Goal: Complete application form: Complete application form

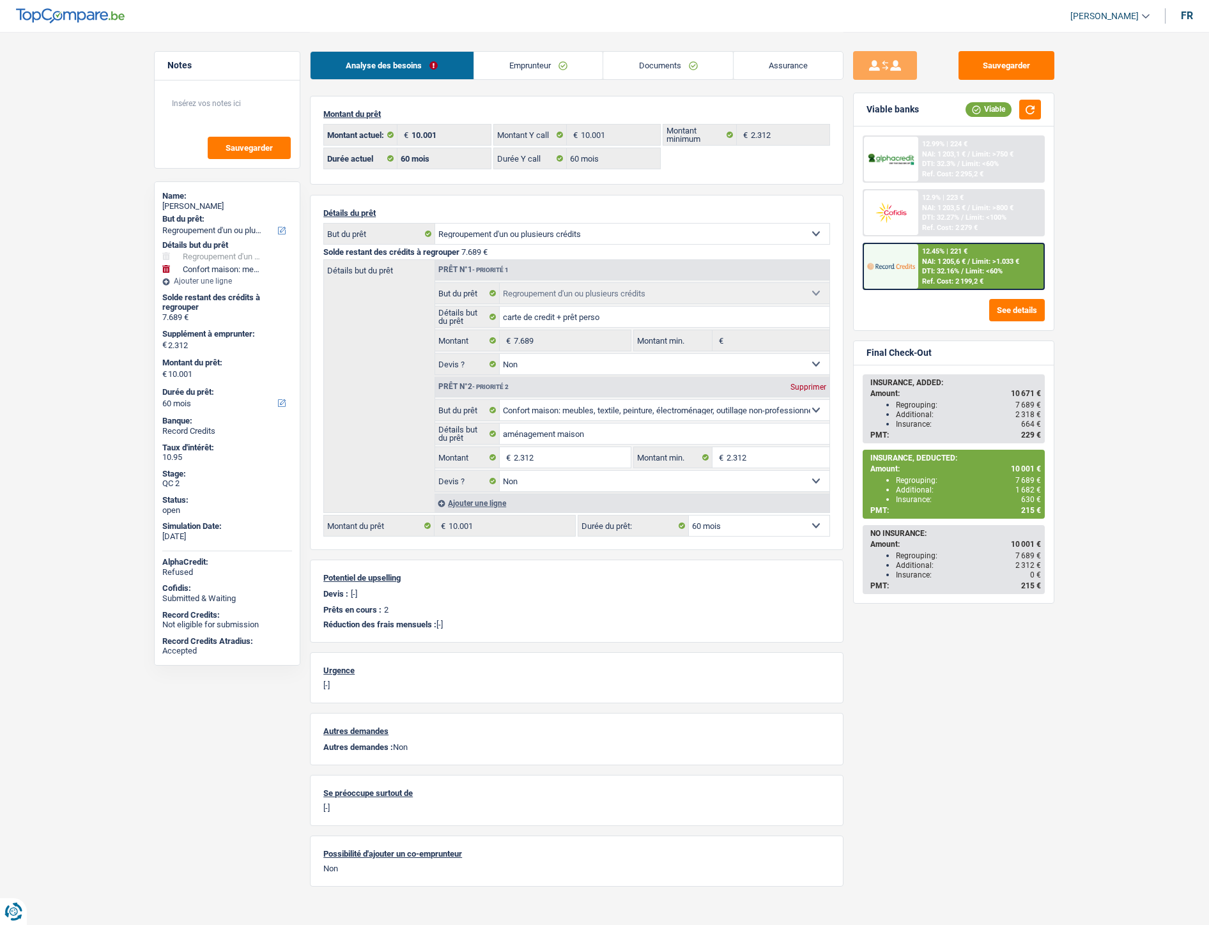
select select "refinancing"
select select "household"
select select "60"
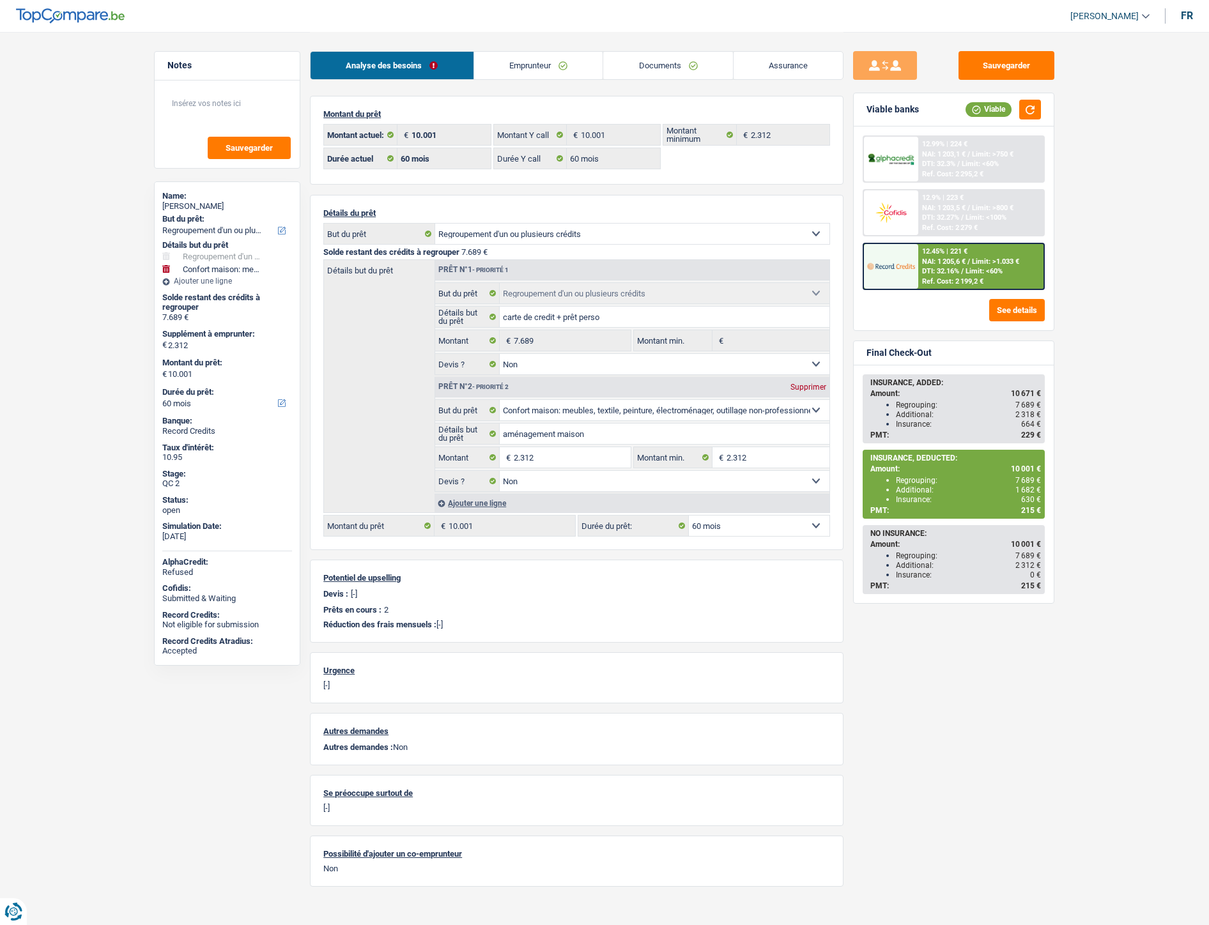
select select "60"
select select "refinancing"
select select "false"
select select "household"
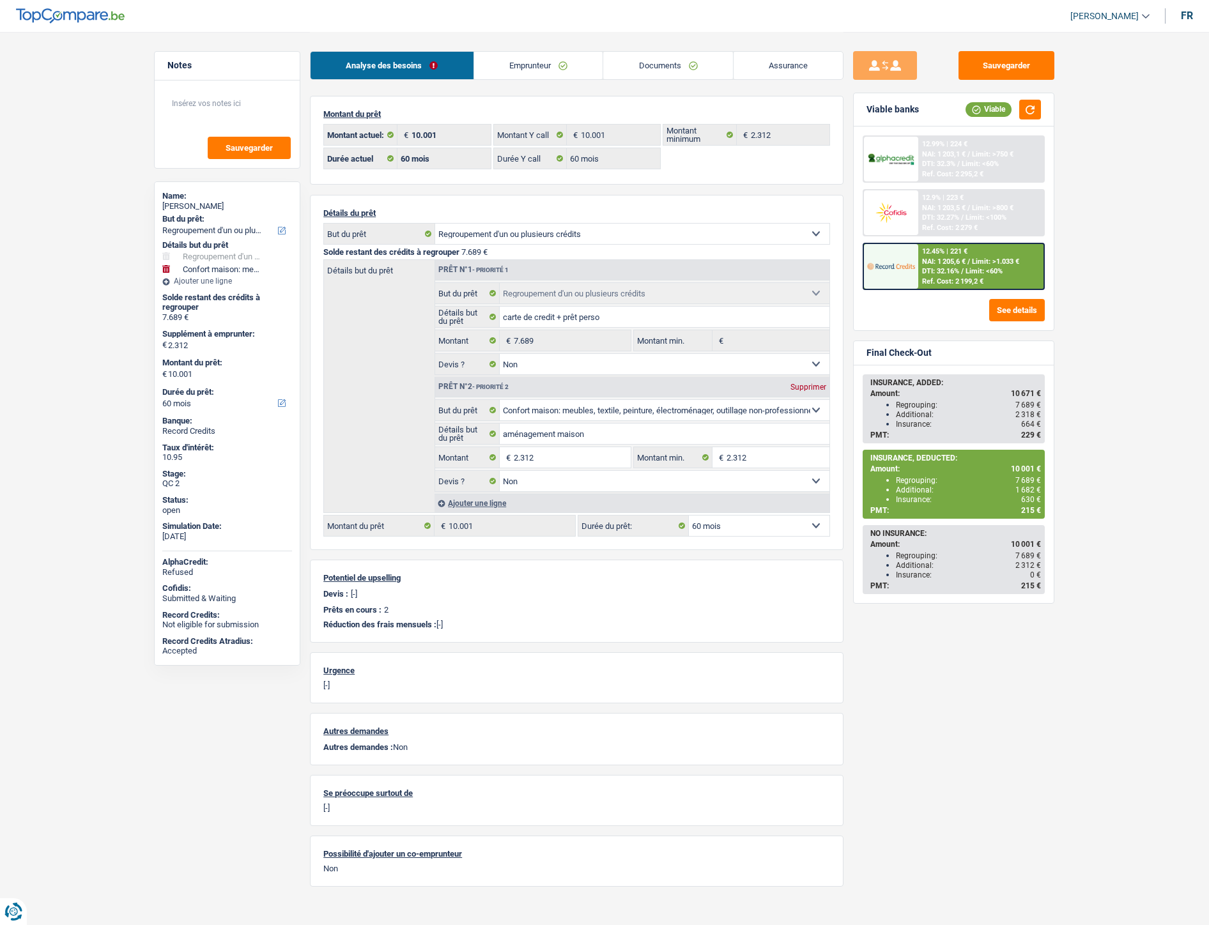
select select "false"
select select "60"
click at [648, 63] on link "Documents" at bounding box center [668, 65] width 130 height 27
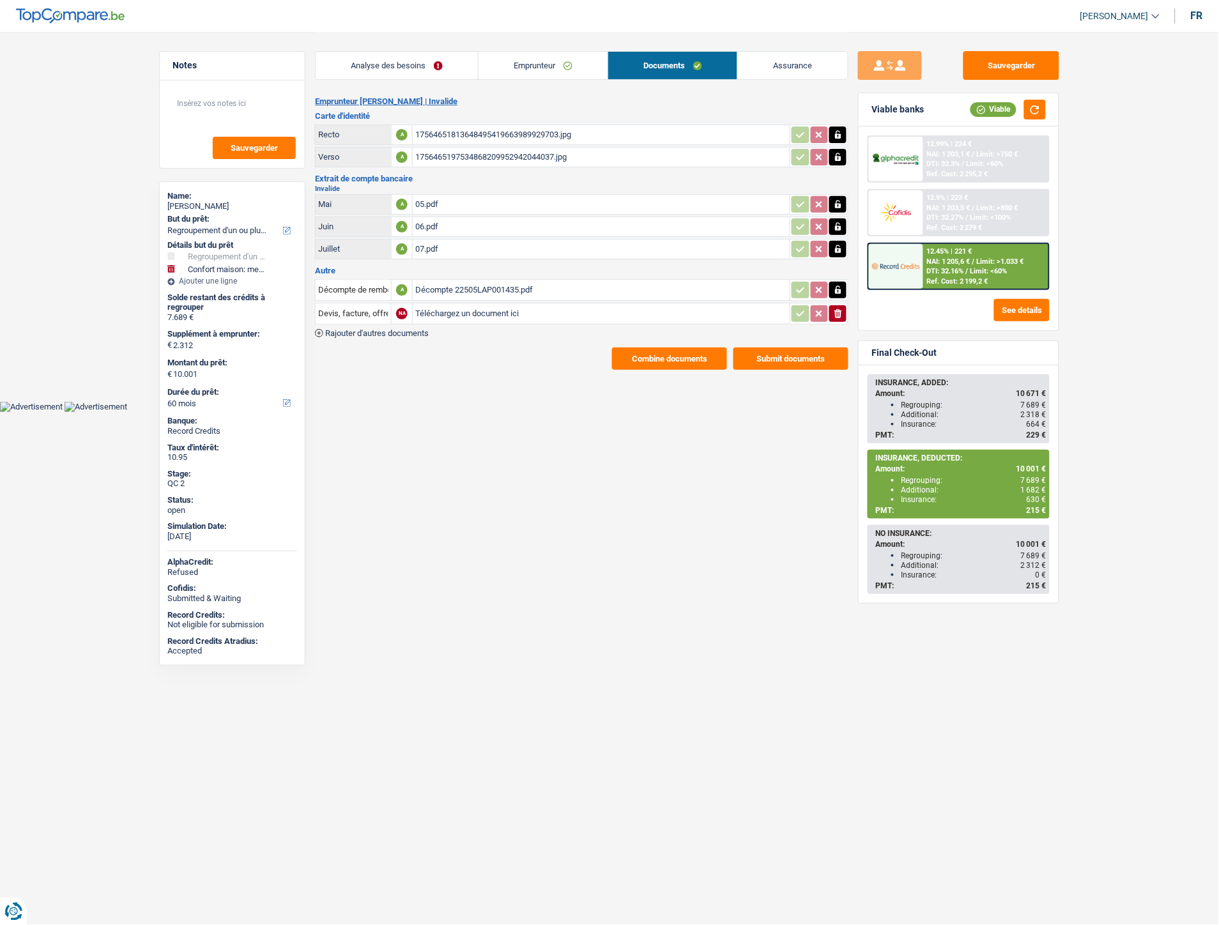
click at [445, 307] on input "Téléchargez un document ici" at bounding box center [601, 313] width 372 height 19
type input "C:\fakepath\1000001354.jpg"
click at [411, 329] on span "Rajouter d'autres documents" at bounding box center [377, 333] width 104 height 8
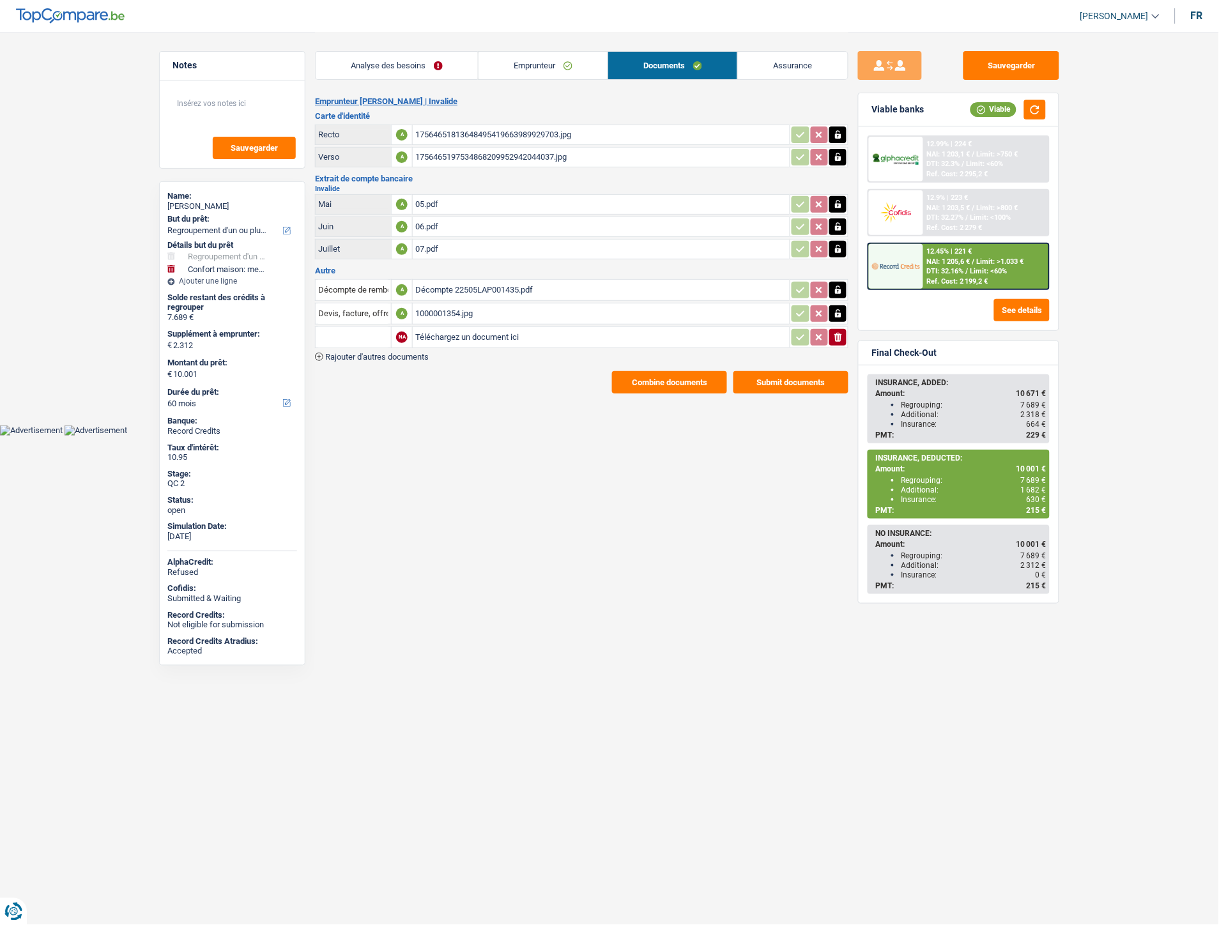
click at [473, 332] on input "Téléchargez un document ici" at bounding box center [601, 337] width 372 height 19
type input "C:\fakepath\1000001355.jpg"
click at [410, 353] on span "Rajouter d'autres documents" at bounding box center [377, 357] width 104 height 8
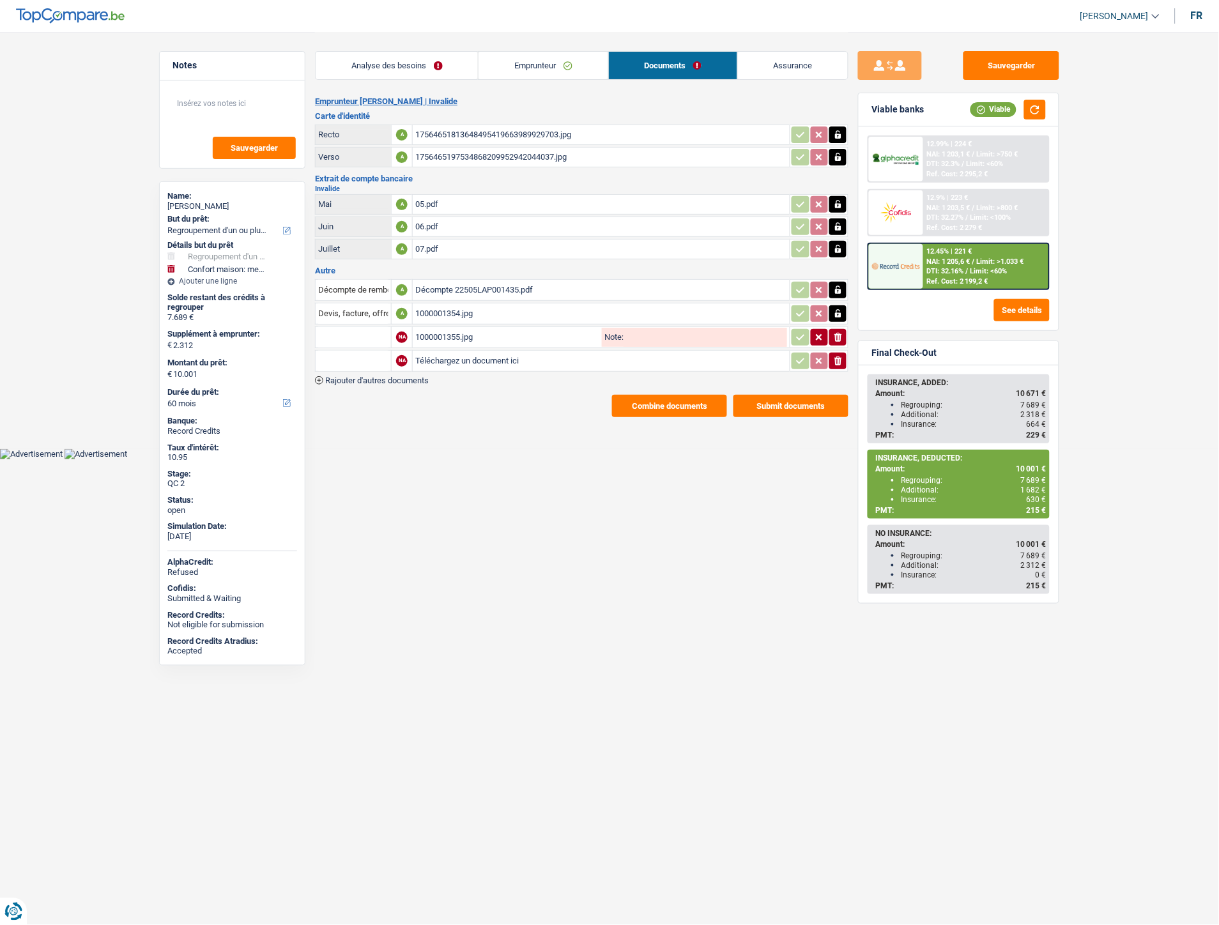
click at [424, 355] on input "Téléchargez un document ici" at bounding box center [601, 361] width 372 height 19
type input "C:\fakepath\Décompte Alpha Pruvost.PDF"
click at [357, 309] on input "Devis, facture, offre, bon de commande" at bounding box center [353, 314] width 70 height 20
click at [362, 331] on li "Carte bancaire" at bounding box center [387, 339] width 131 height 16
type input "Carte bancaire"
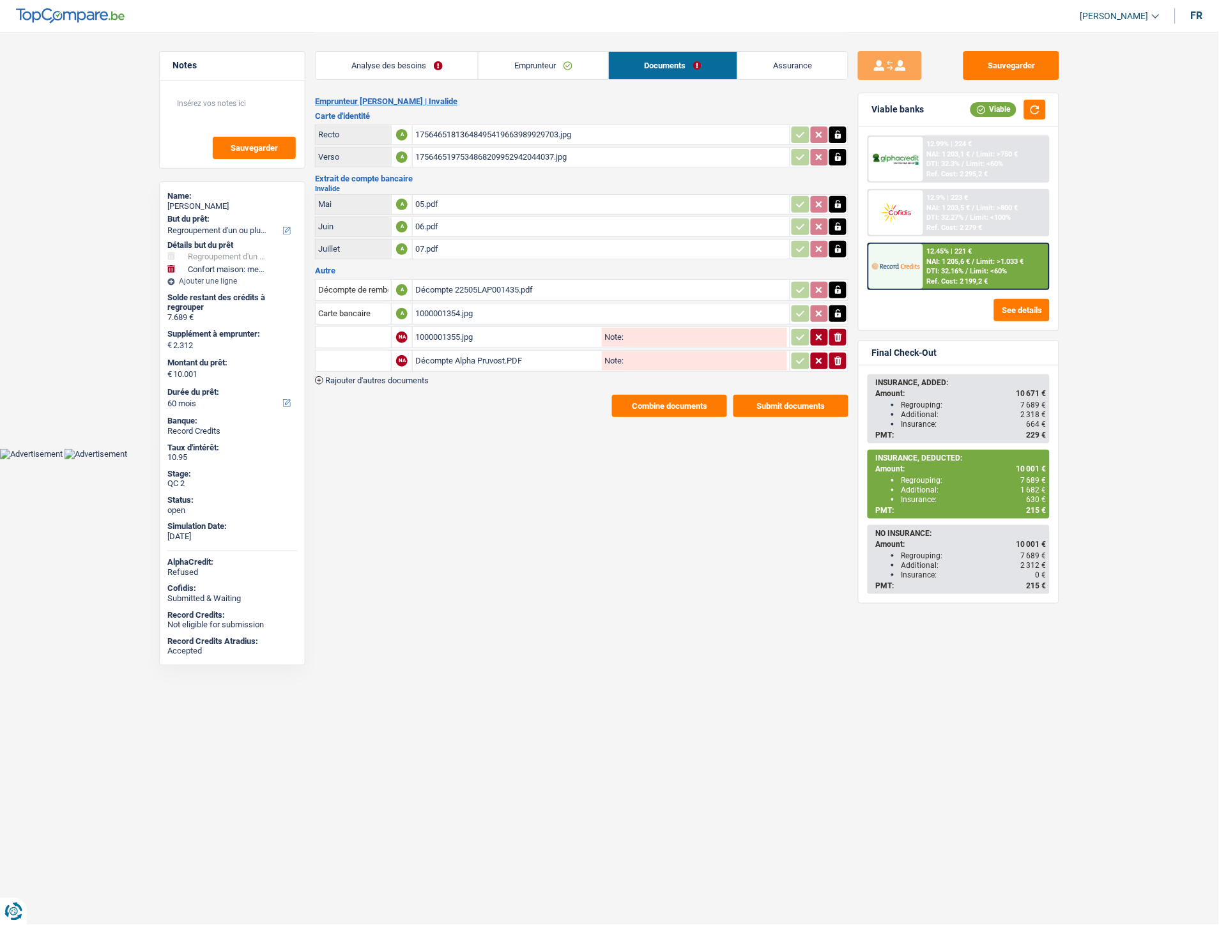
click at [360, 337] on input "text" at bounding box center [353, 337] width 70 height 20
click at [357, 362] on li "Carte bancaire" at bounding box center [387, 363] width 131 height 16
type input "Carte bancaire"
click at [358, 355] on input "text" at bounding box center [353, 361] width 70 height 20
click at [361, 378] on li "Décompte de remboursement anticipé" at bounding box center [407, 386] width 171 height 16
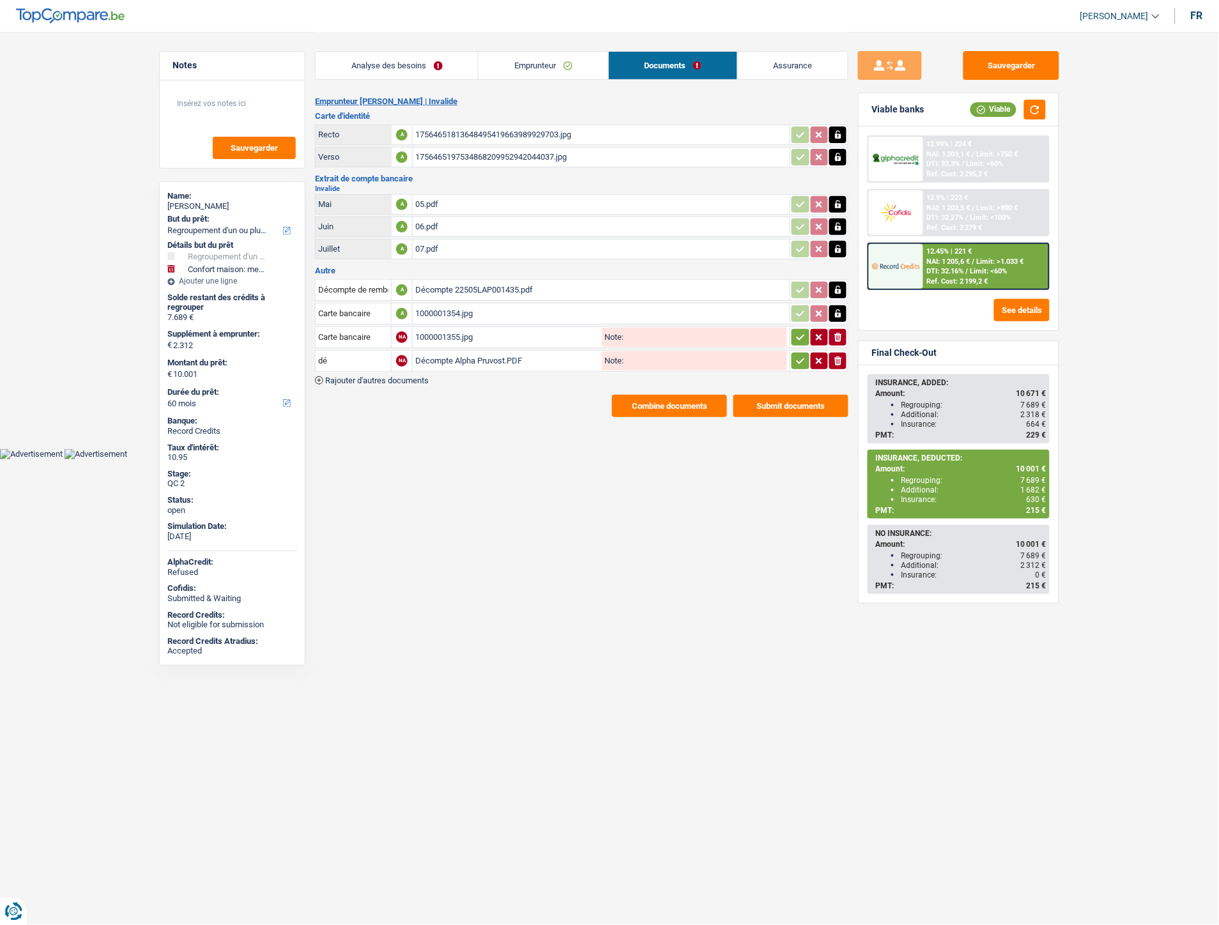
type input "Décompte de remboursement anticipé"
click at [796, 331] on icon "button" at bounding box center [801, 337] width 10 height 13
click at [799, 353] on button "button" at bounding box center [800, 361] width 17 height 17
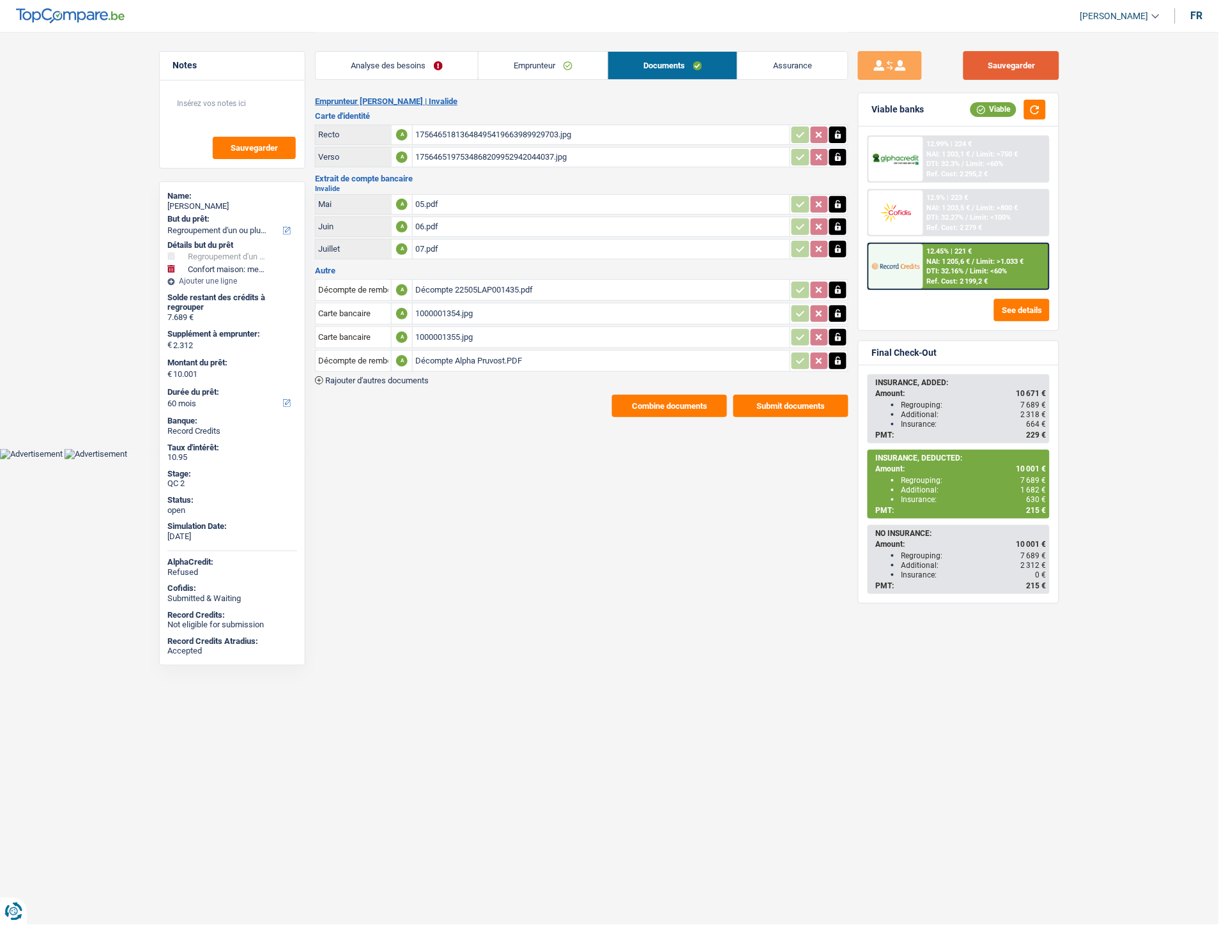
click at [1042, 65] on button "Sauvegarder" at bounding box center [1012, 65] width 96 height 29
click at [520, 460] on html "Vous avez le contrôle de vos données Nous utilisons des cookies, tout comme nos…" at bounding box center [609, 230] width 1219 height 460
click at [1007, 66] on button "Sauvegarder" at bounding box center [1012, 65] width 96 height 29
click at [443, 310] on div "1000001354.jpg" at bounding box center [601, 313] width 372 height 19
click at [458, 359] on div "Décompte Alpha Pruvost.PDF" at bounding box center [601, 361] width 372 height 19
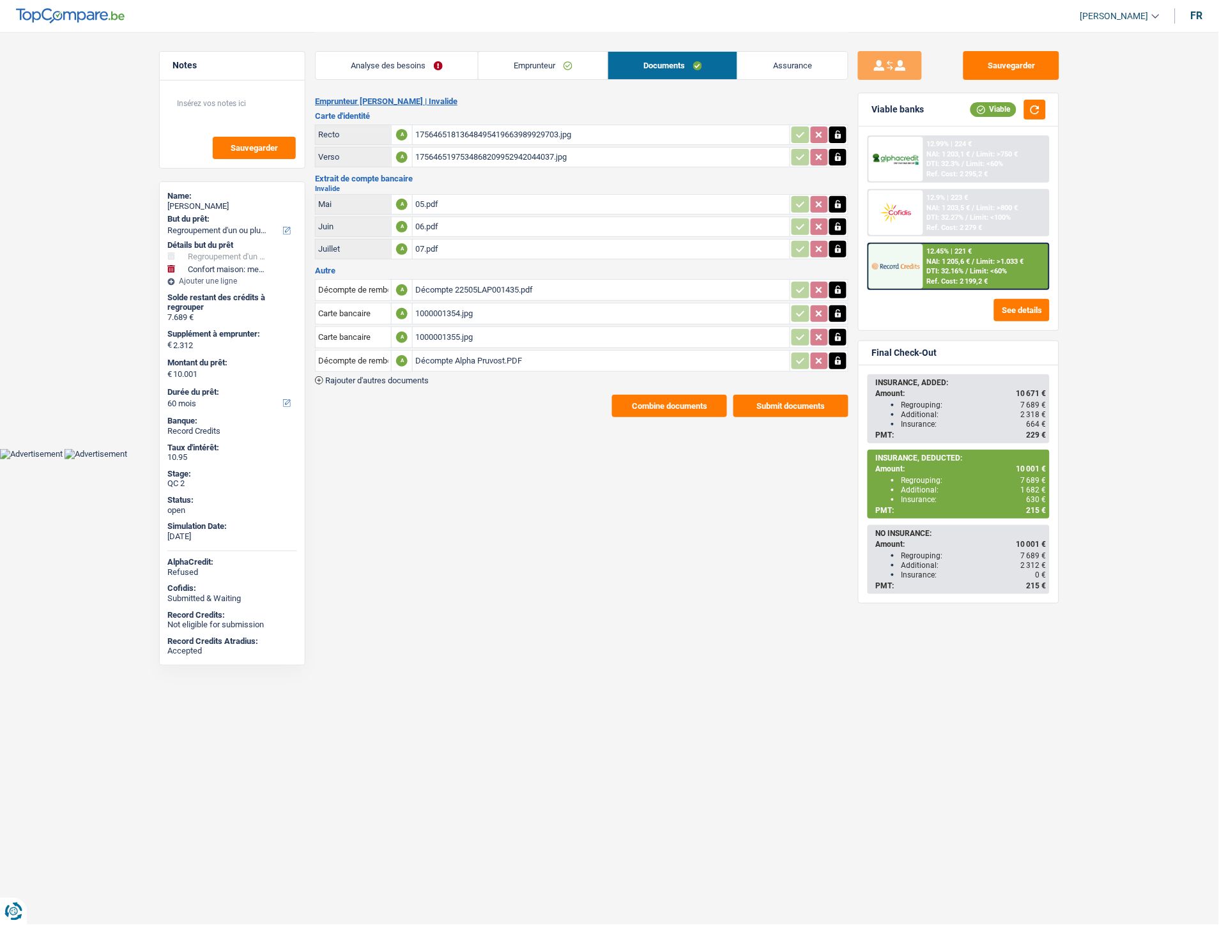
click at [440, 304] on div "1000001354.jpg" at bounding box center [601, 313] width 372 height 19
click at [529, 68] on link "Emprunteur" at bounding box center [543, 65] width 129 height 27
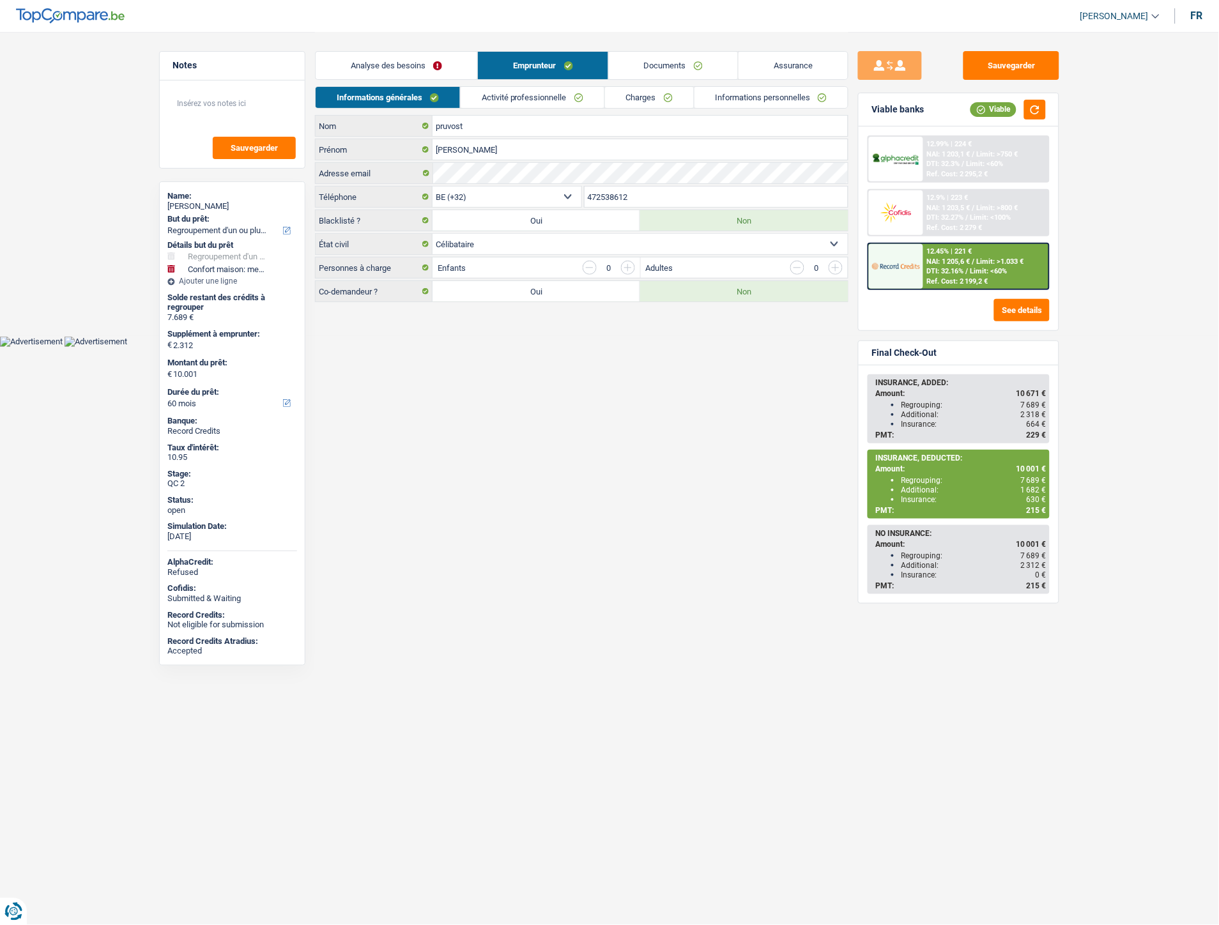
click at [426, 61] on link "Analyse des besoins" at bounding box center [397, 65] width 162 height 27
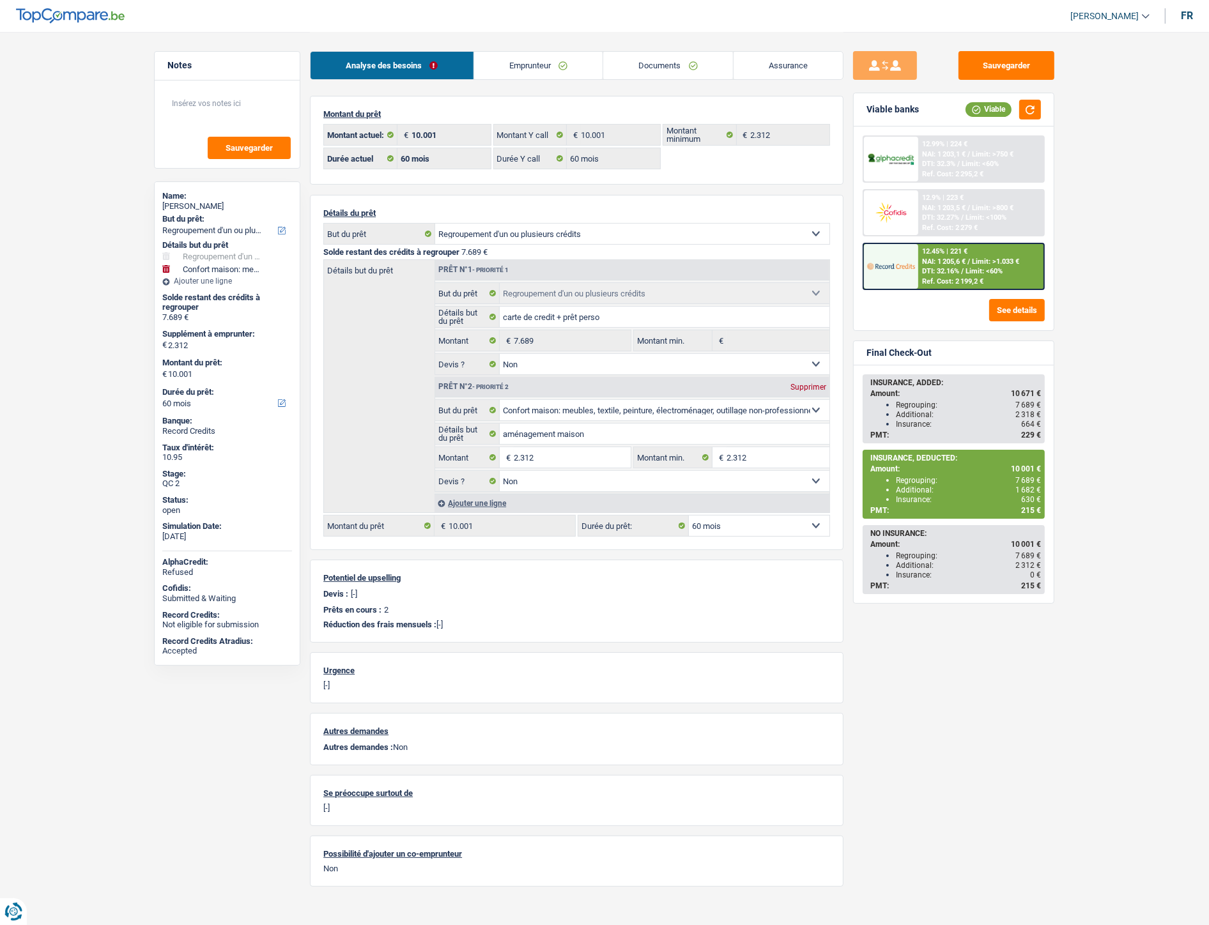
click at [660, 74] on link "Documents" at bounding box center [668, 65] width 130 height 27
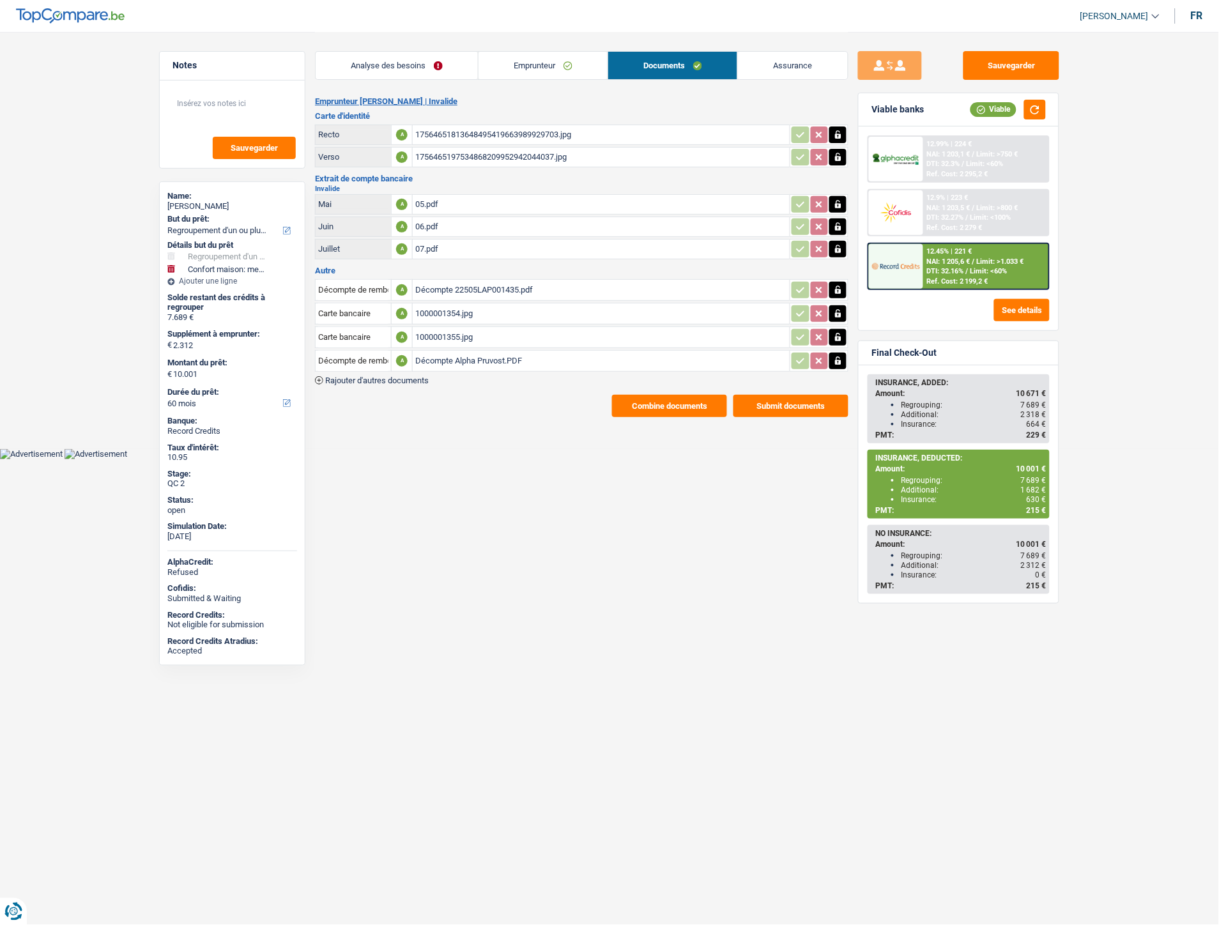
drag, startPoint x: 558, startPoint y: 72, endPoint x: 529, endPoint y: 72, distance: 28.8
click at [557, 72] on link "Emprunteur" at bounding box center [543, 65] width 129 height 27
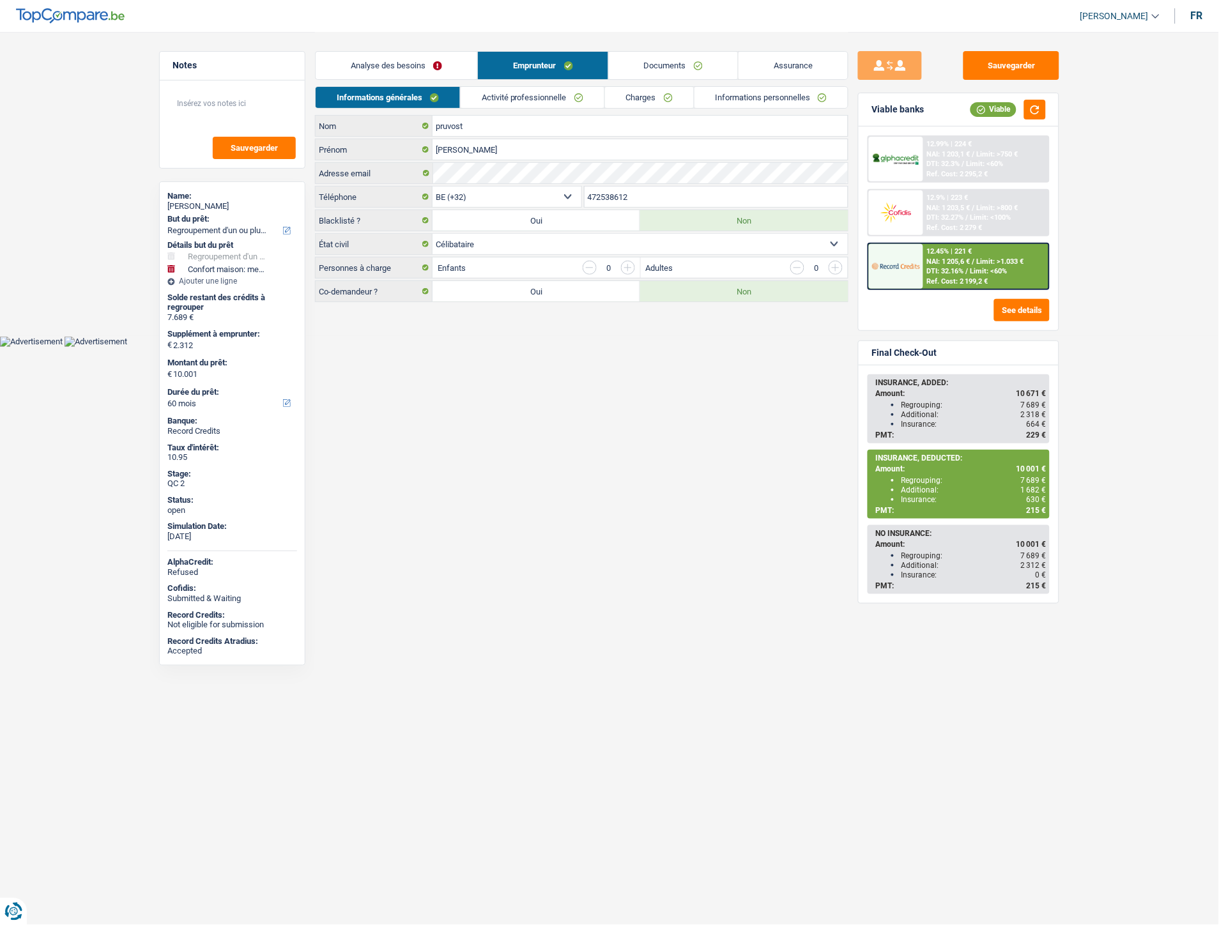
click at [643, 100] on link "Charges" at bounding box center [649, 97] width 89 height 21
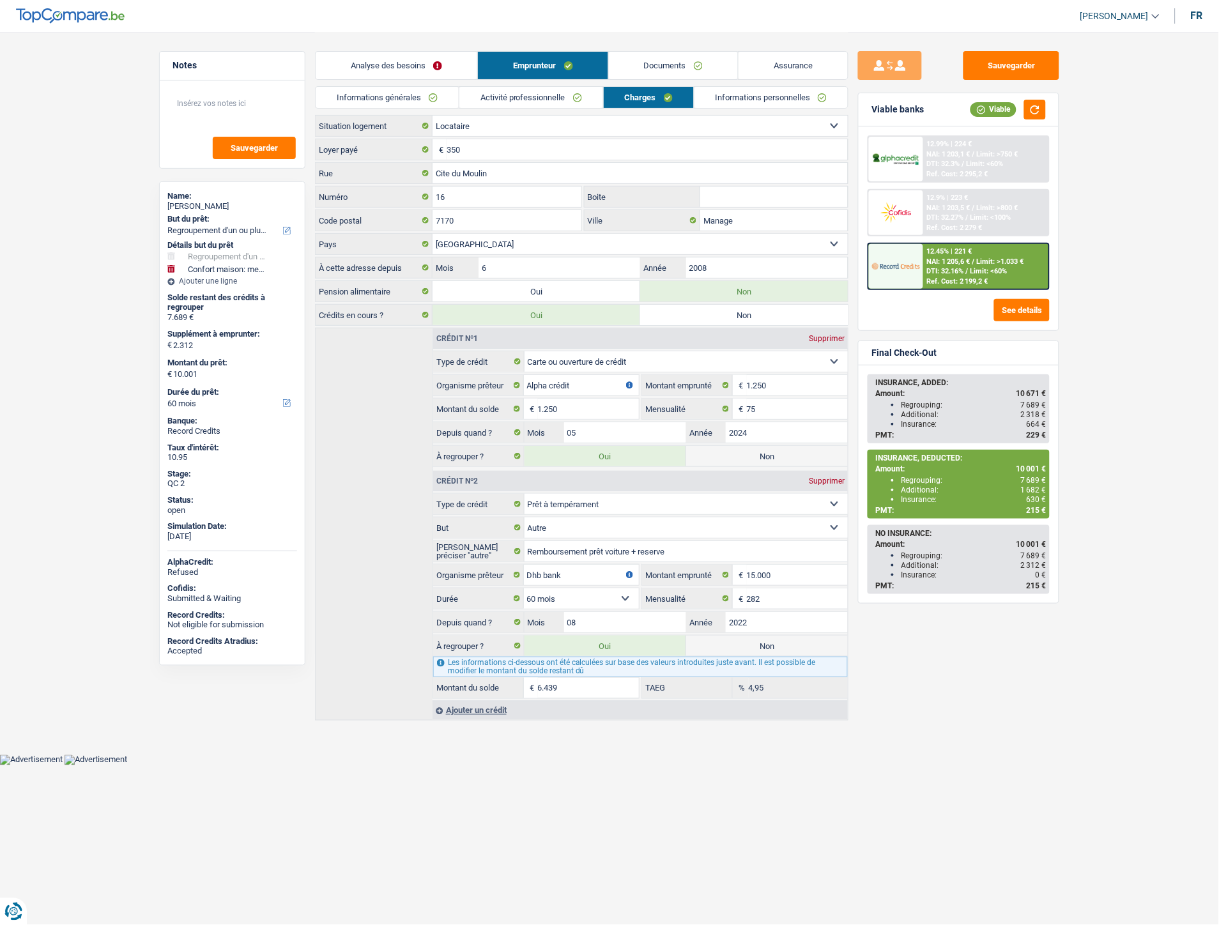
click at [91, 286] on main "Notes Sauvegarder Name: béatrice pruvost But du prêt: Confort maison: meubles, …" at bounding box center [609, 377] width 1219 height 755
click at [660, 70] on link "Documents" at bounding box center [673, 65] width 129 height 27
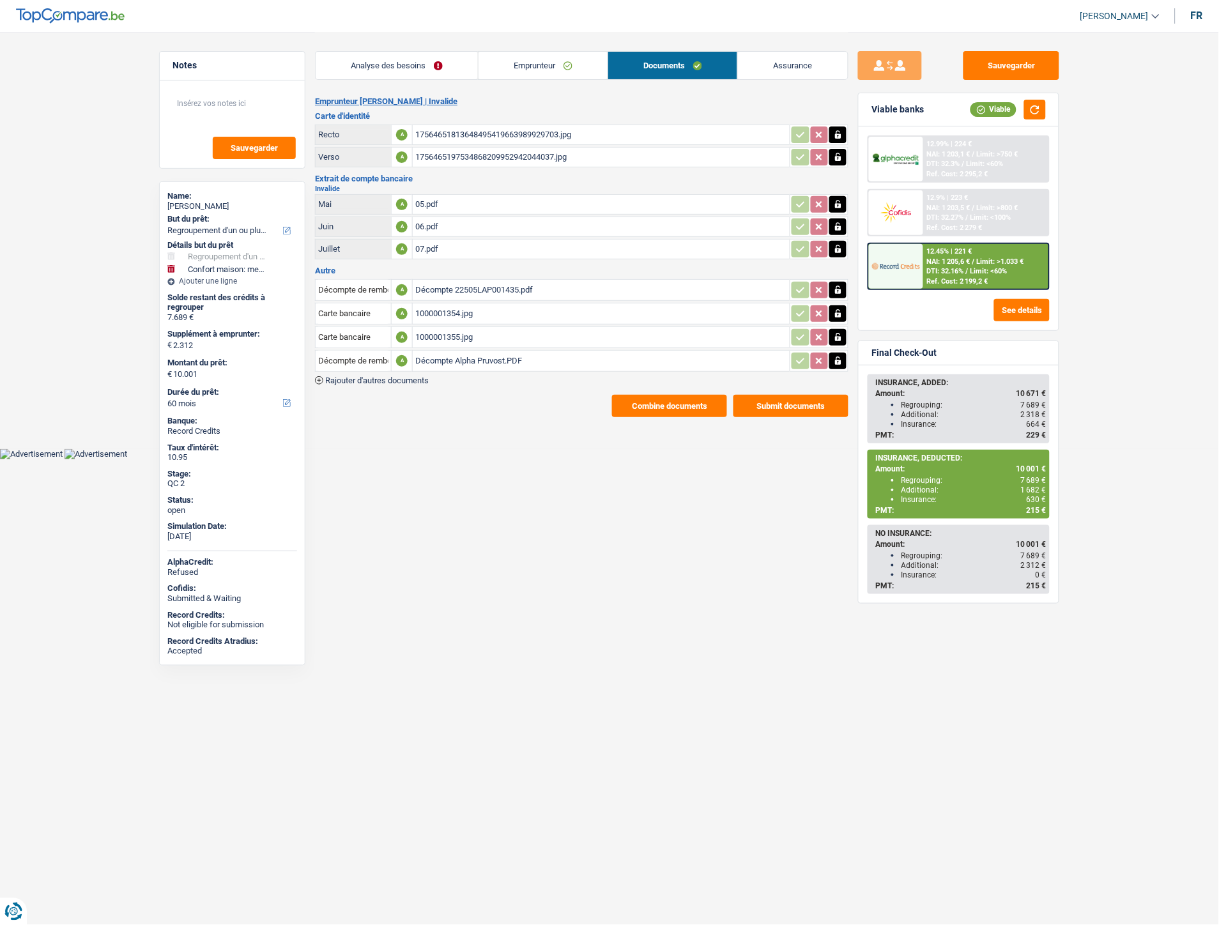
click at [486, 356] on div "Décompte Alpha Pruvost.PDF" at bounding box center [601, 361] width 372 height 19
click at [483, 133] on div "17564651813648495419663989929703.jpg" at bounding box center [601, 134] width 372 height 19
click at [995, 71] on button "Sauvegarder" at bounding box center [1012, 65] width 96 height 29
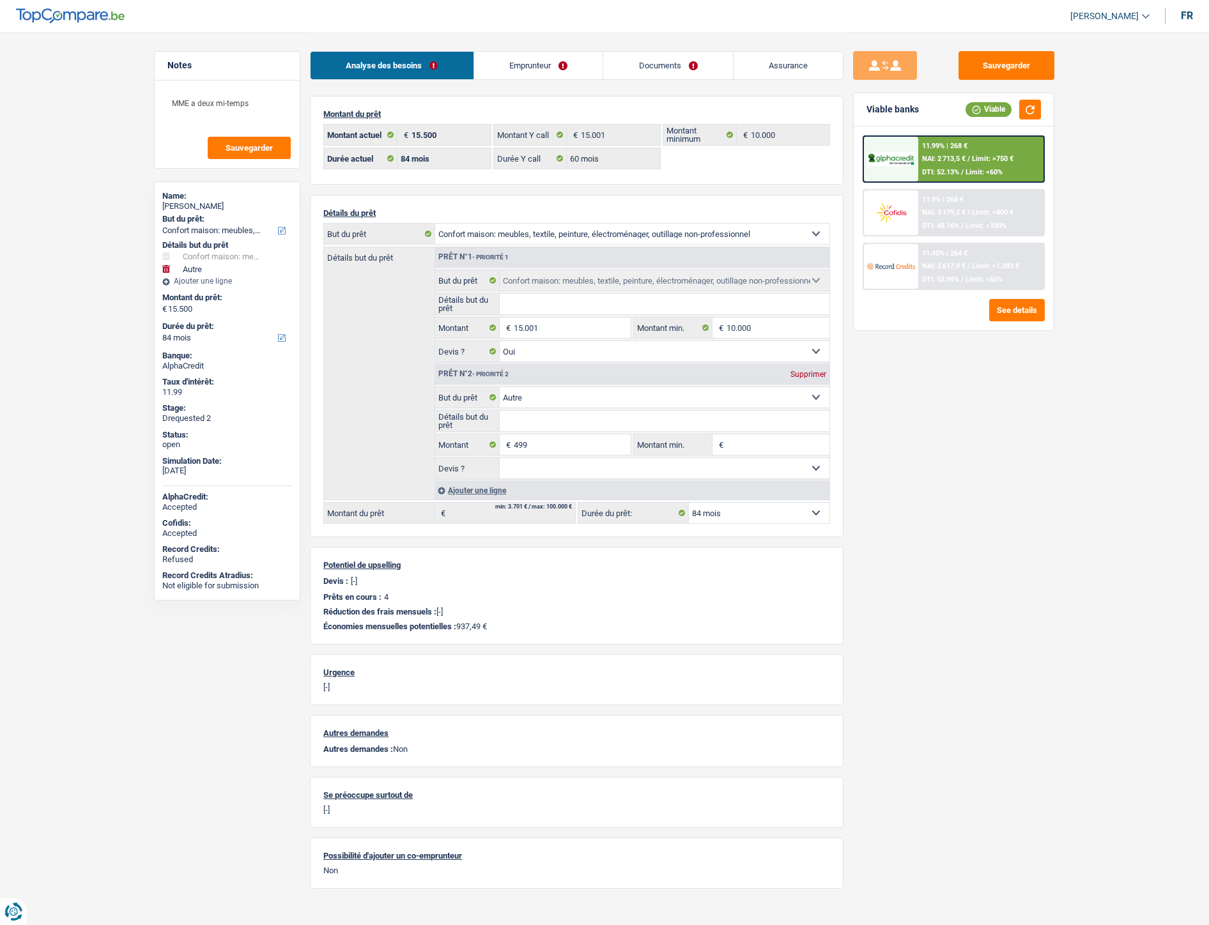
select select "household"
select select "other"
select select "84"
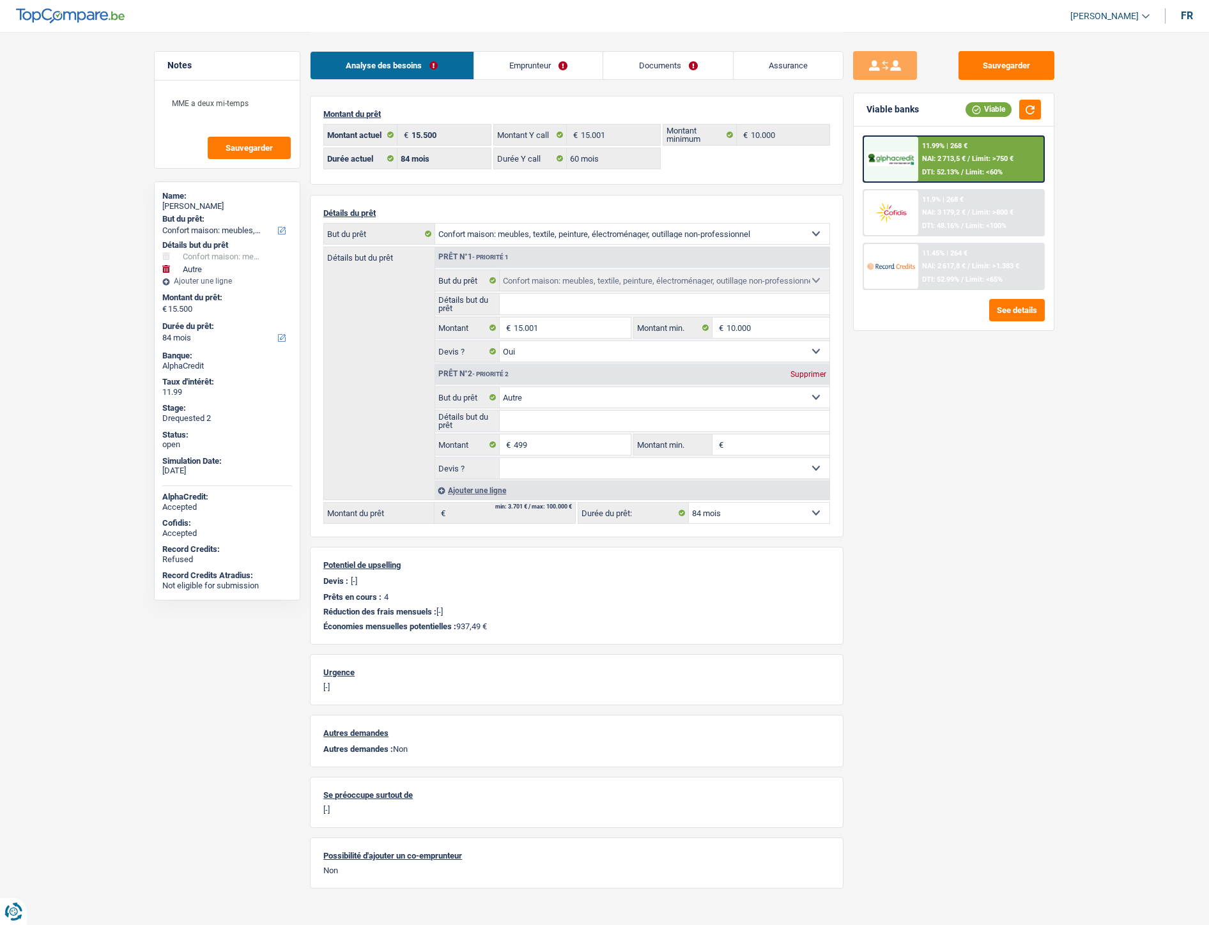
select select "60"
select select "household"
select select "yes"
select select "other"
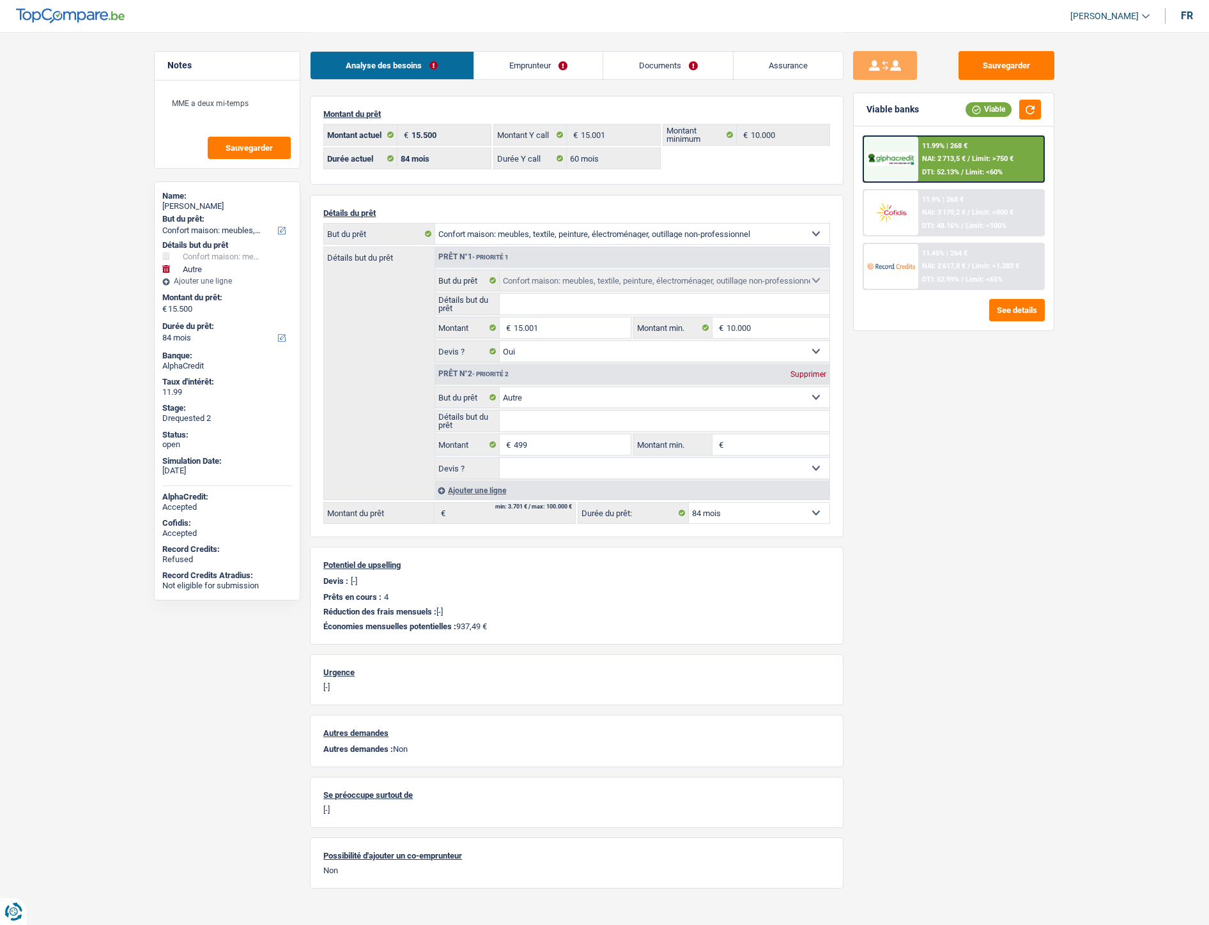
select select "84"
click at [650, 68] on link "Documents" at bounding box center [668, 65] width 130 height 27
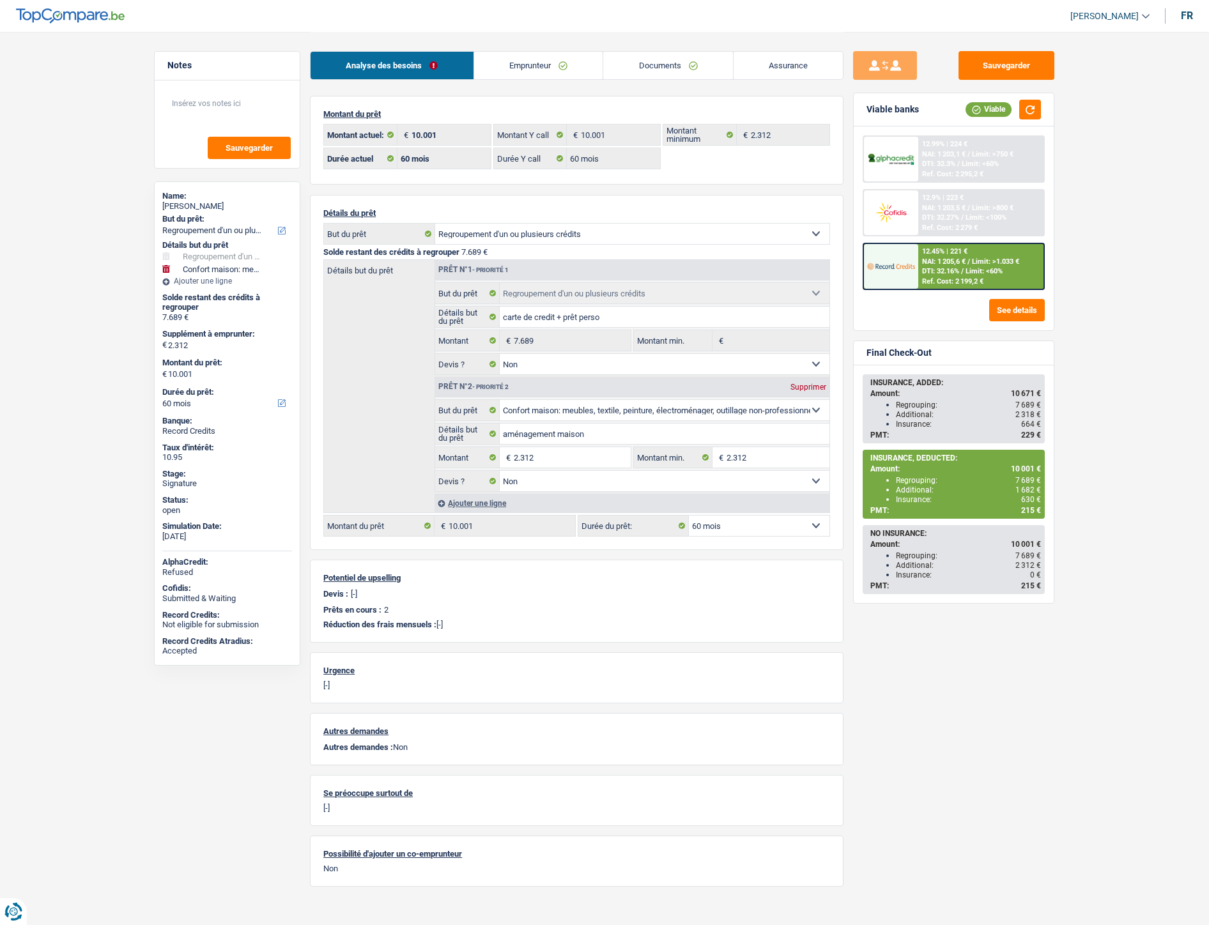
select select "refinancing"
select select "household"
select select "60"
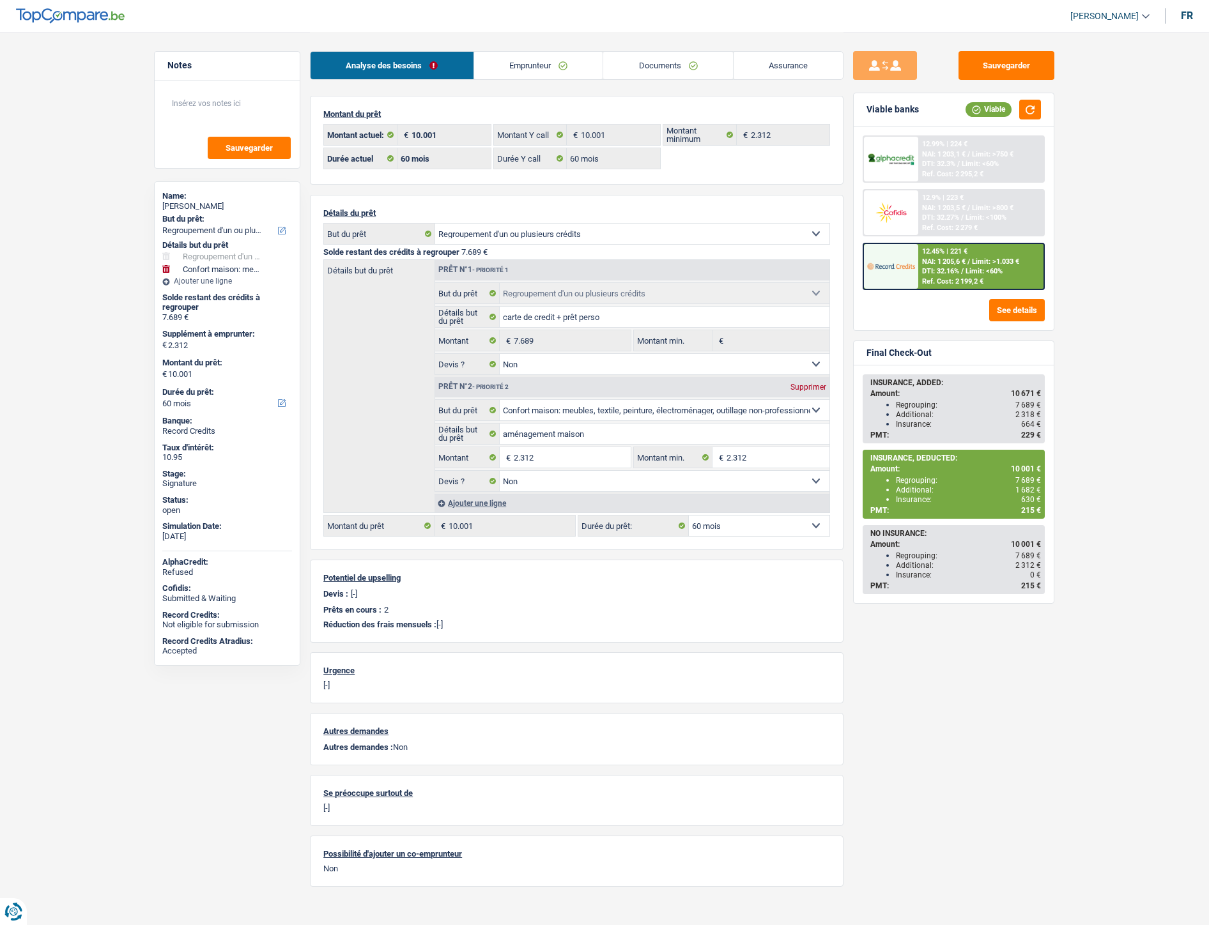
select select "60"
select select "refinancing"
select select "false"
select select "household"
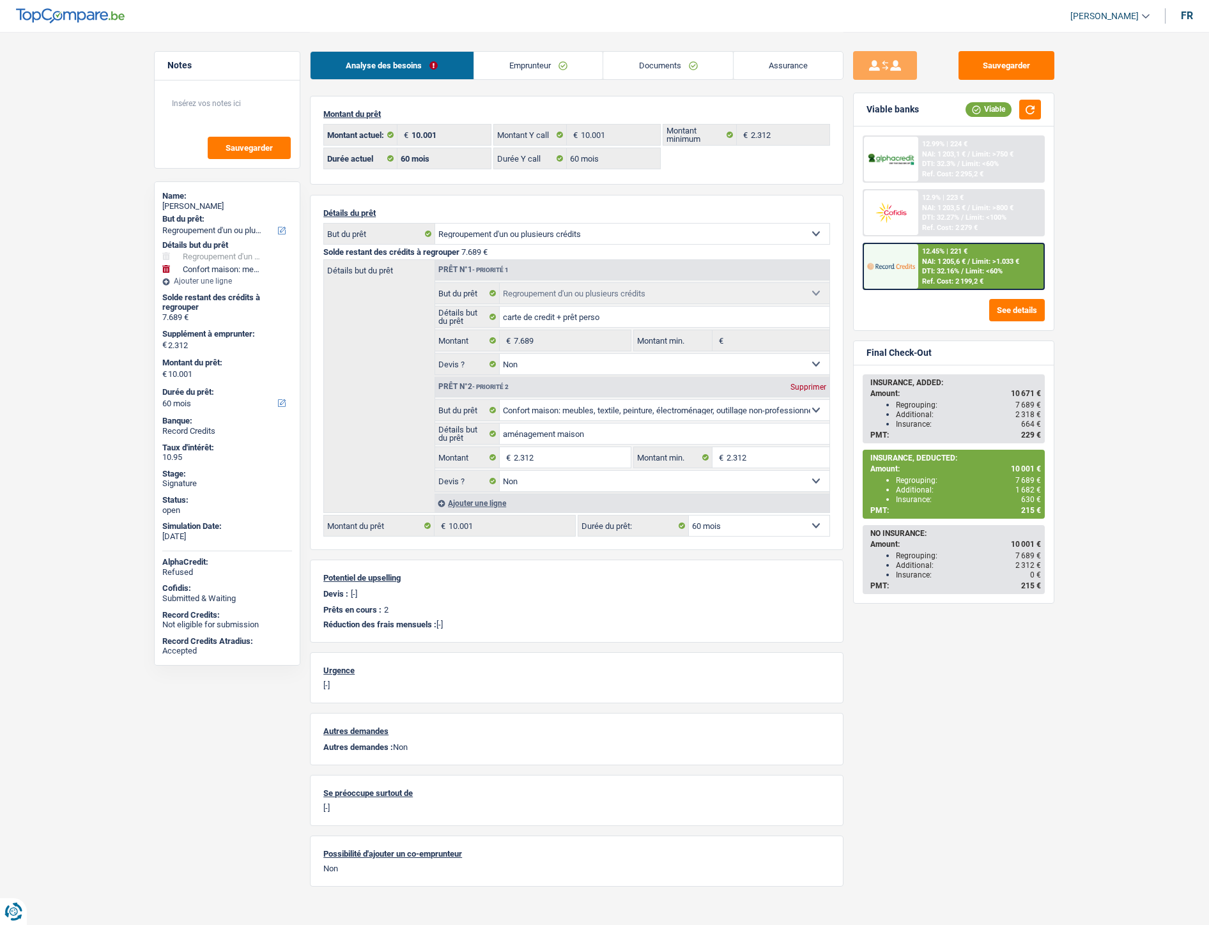
select select "false"
select select "60"
select select "32"
select select "single"
click at [518, 66] on link "Emprunteur" at bounding box center [538, 65] width 129 height 27
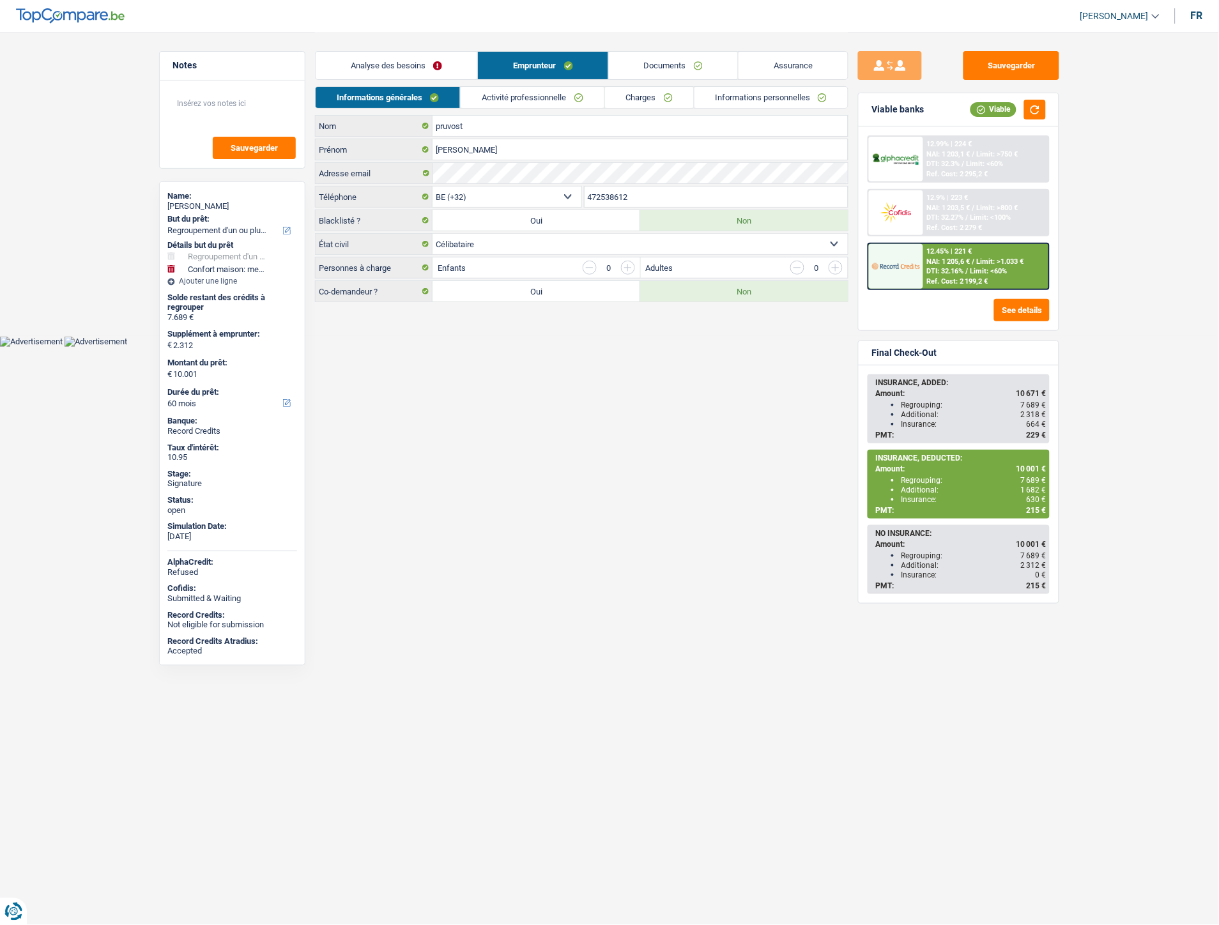
click at [663, 70] on link "Documents" at bounding box center [673, 65] width 129 height 27
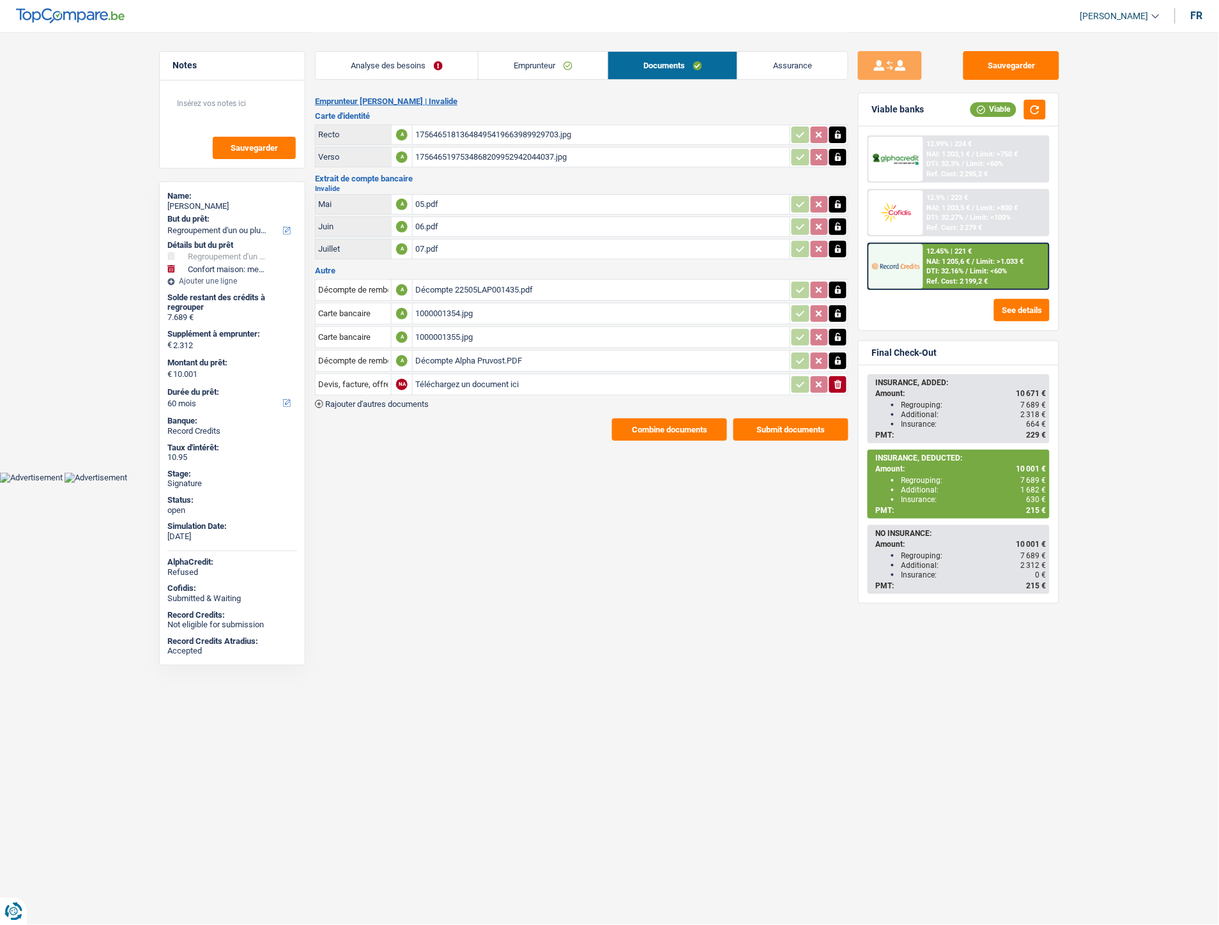
click at [474, 130] on div "17564651813648495419663989929703.jpg" at bounding box center [601, 134] width 372 height 19
click at [456, 354] on div "Décompte Alpha Pruvost.PDF" at bounding box center [601, 361] width 372 height 19
click at [468, 313] on div "1000001354.jpg" at bounding box center [601, 313] width 372 height 19
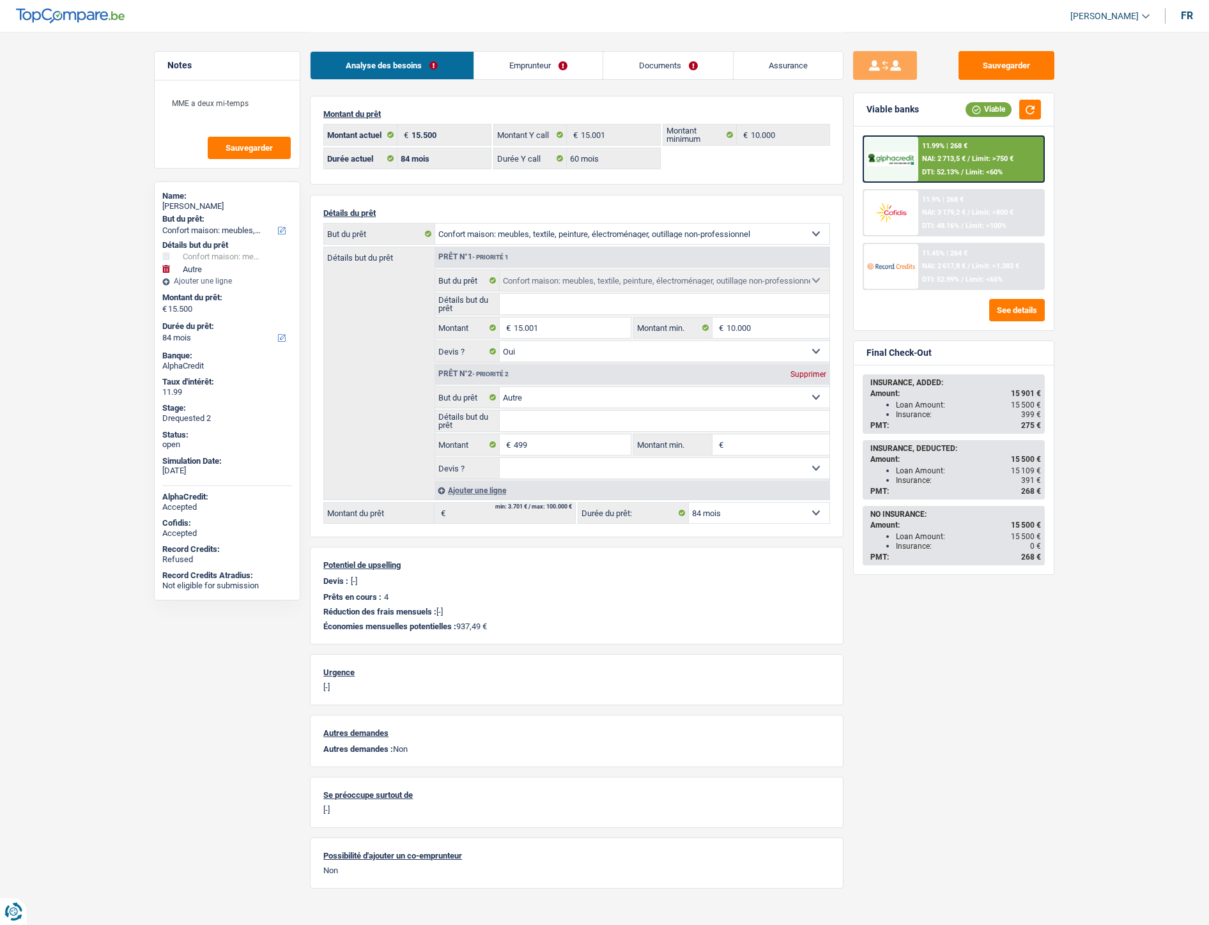
select select "household"
select select "other"
select select "84"
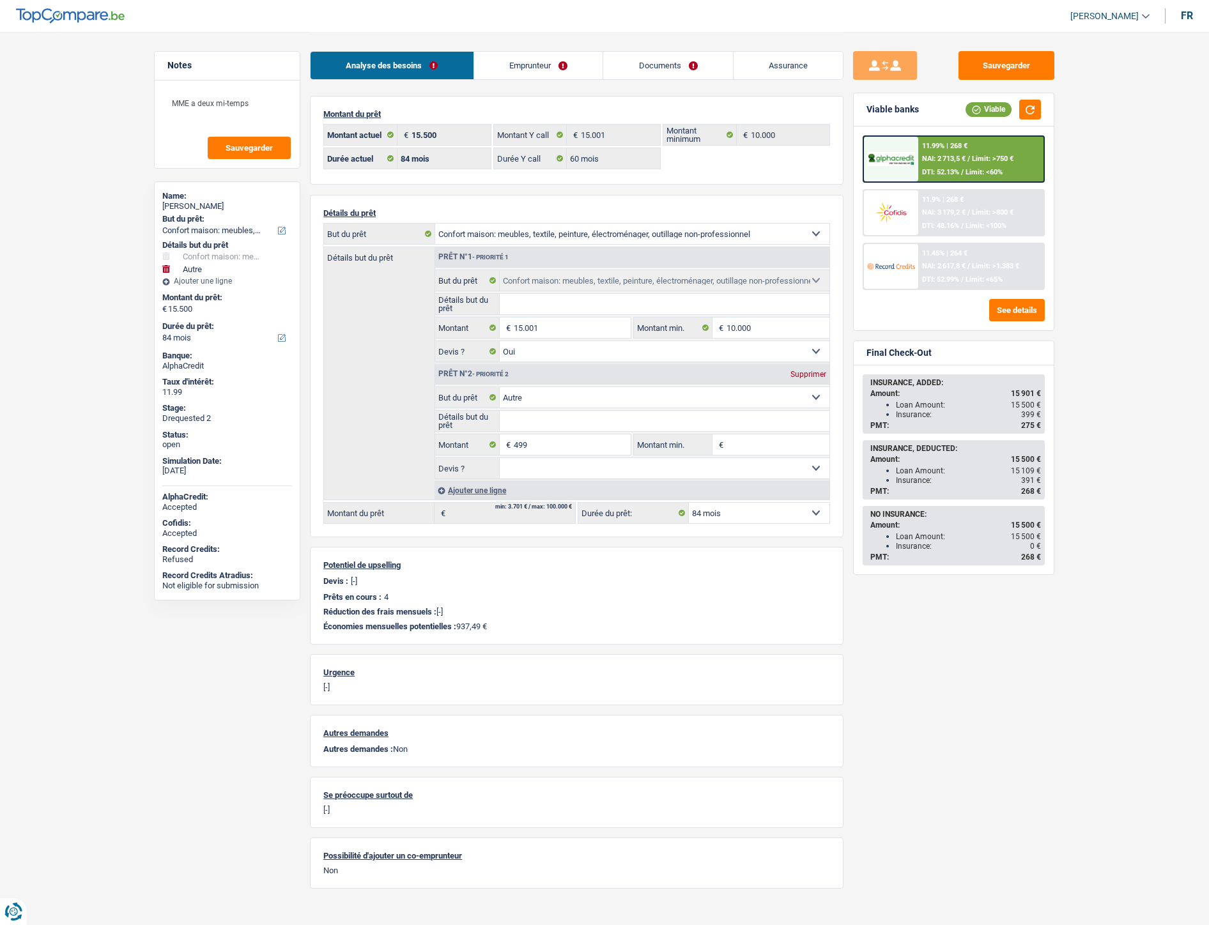
select select "60"
select select "household"
select select "yes"
select select "other"
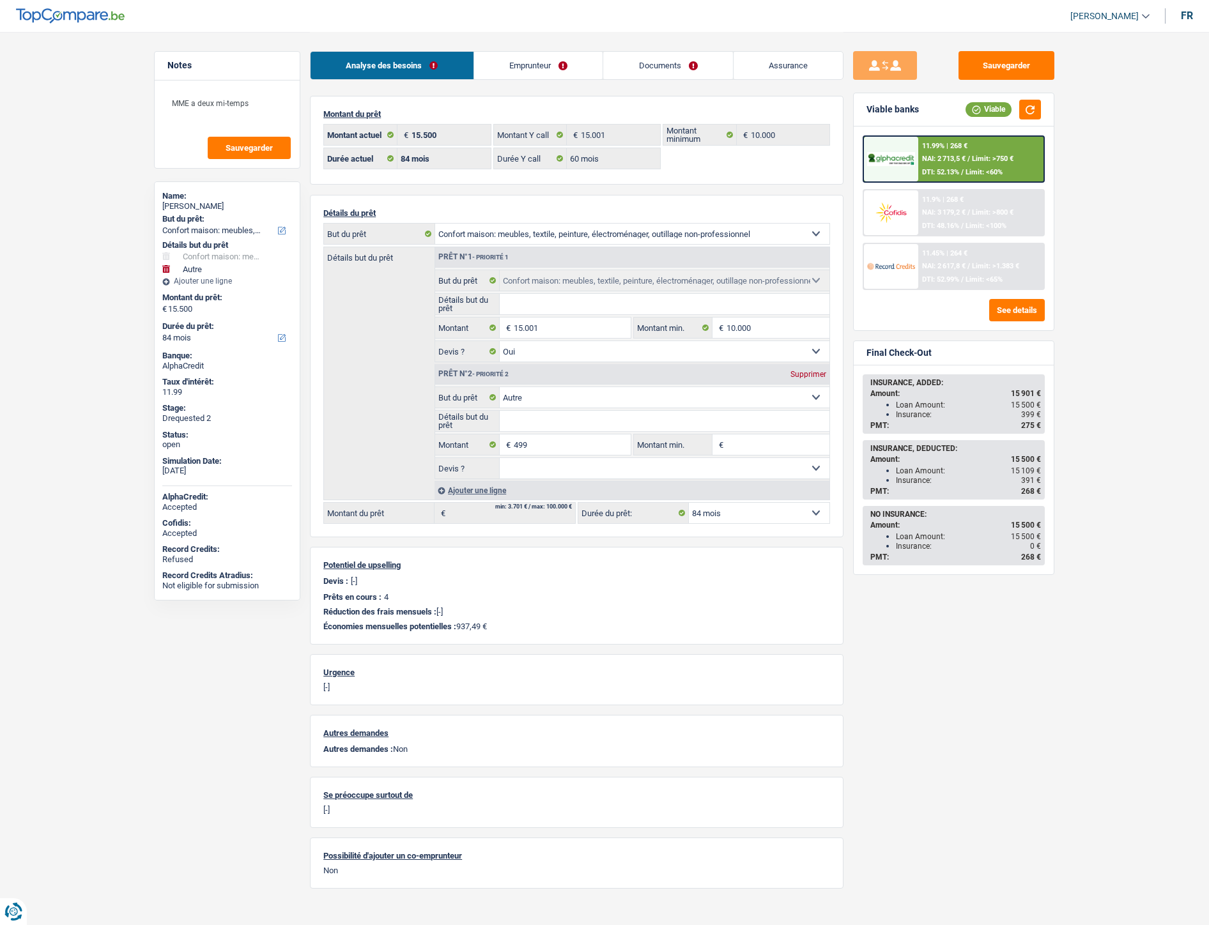
select select "84"
select select "32"
select select "single"
click at [539, 65] on link "Emprunteur" at bounding box center [538, 65] width 129 height 27
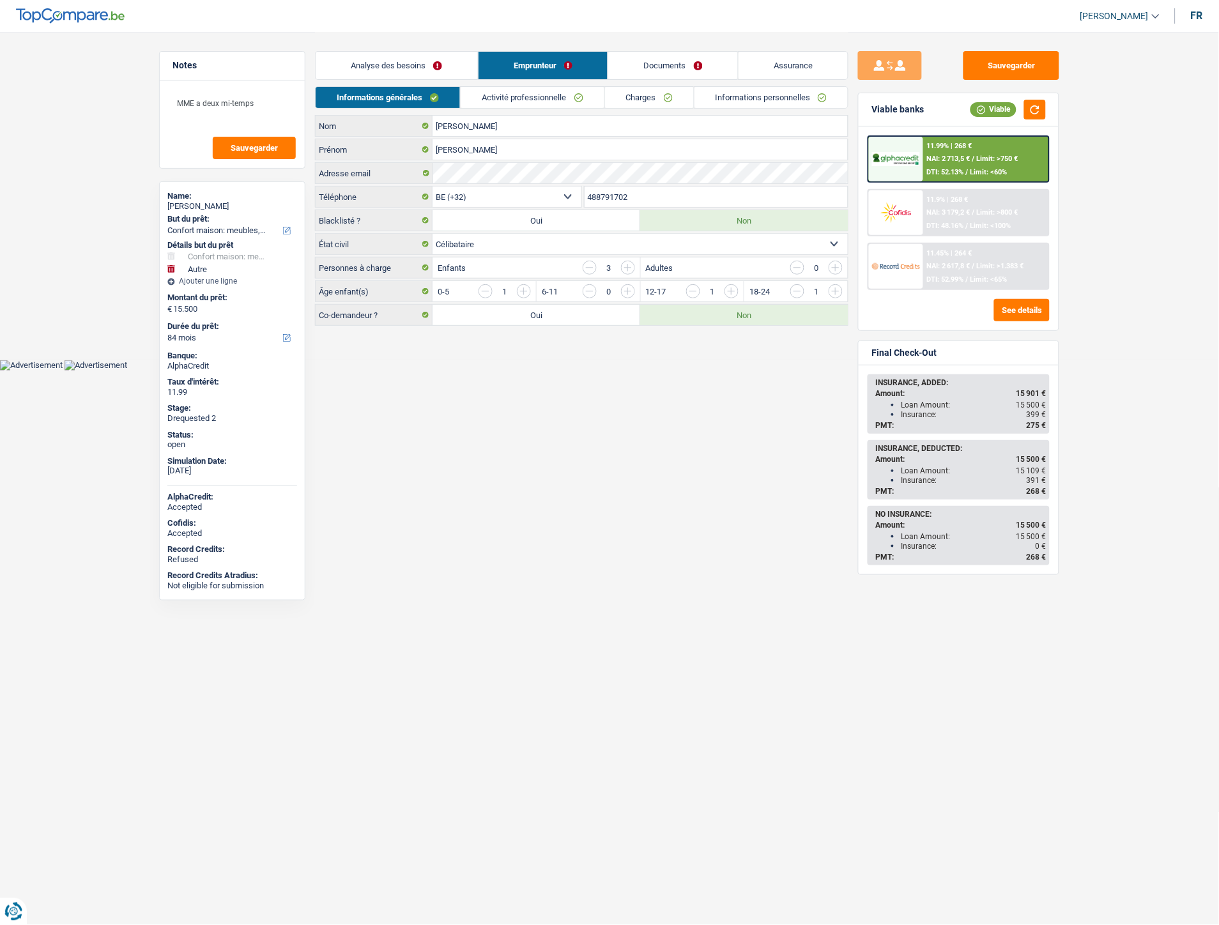
click at [423, 68] on link "Analyse des besoins" at bounding box center [397, 65] width 162 height 27
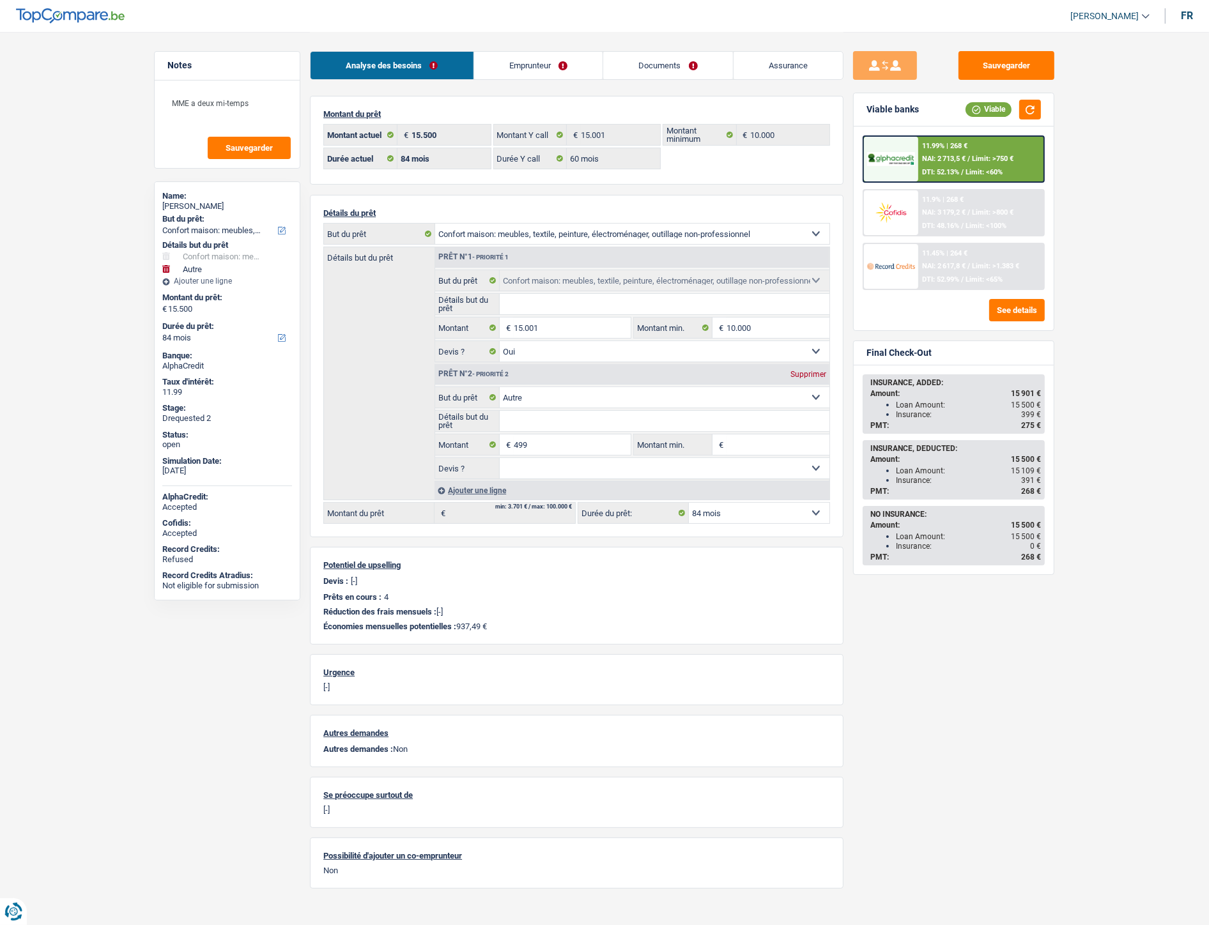
click at [542, 74] on link "Emprunteur" at bounding box center [538, 65] width 129 height 27
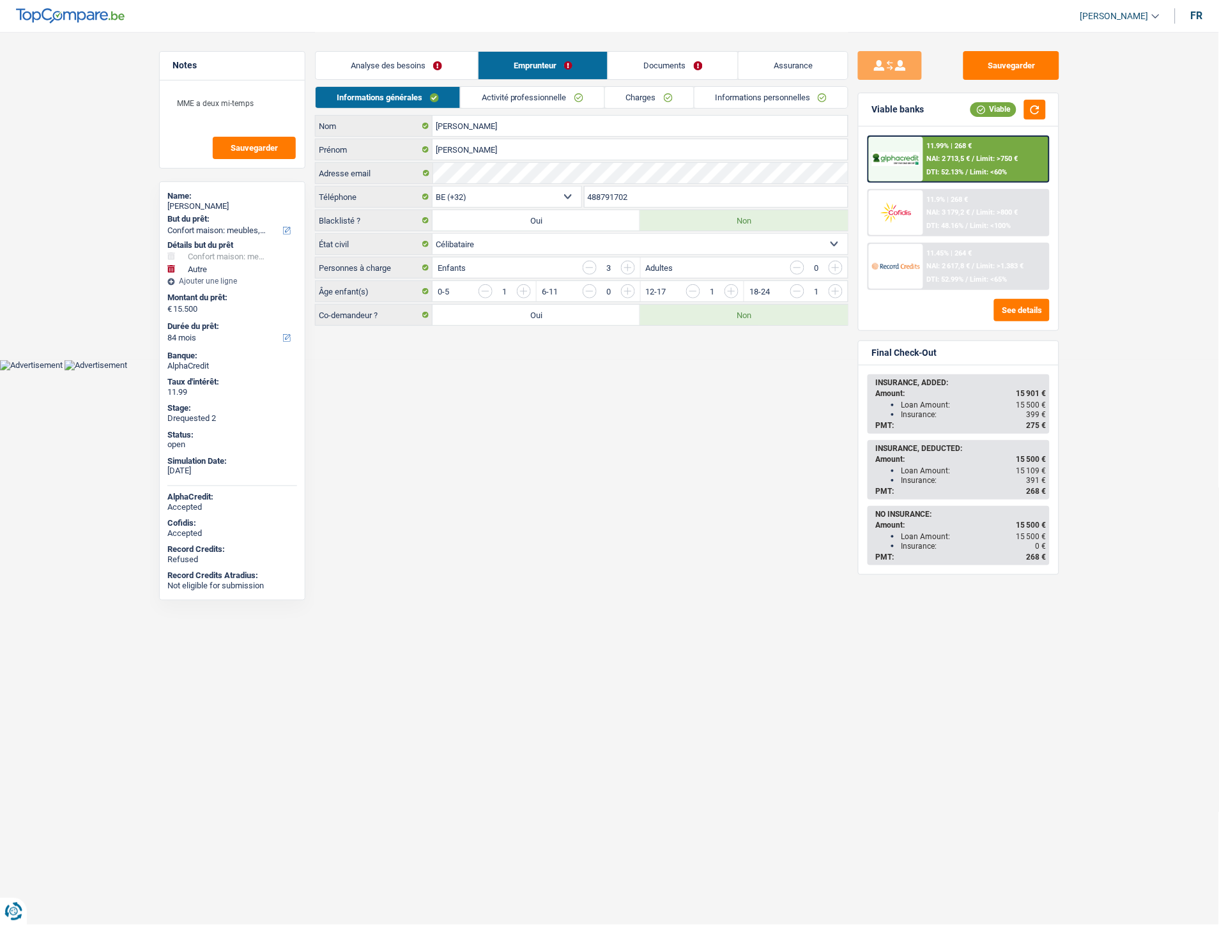
click at [551, 93] on link "Activité professionnelle" at bounding box center [533, 97] width 144 height 21
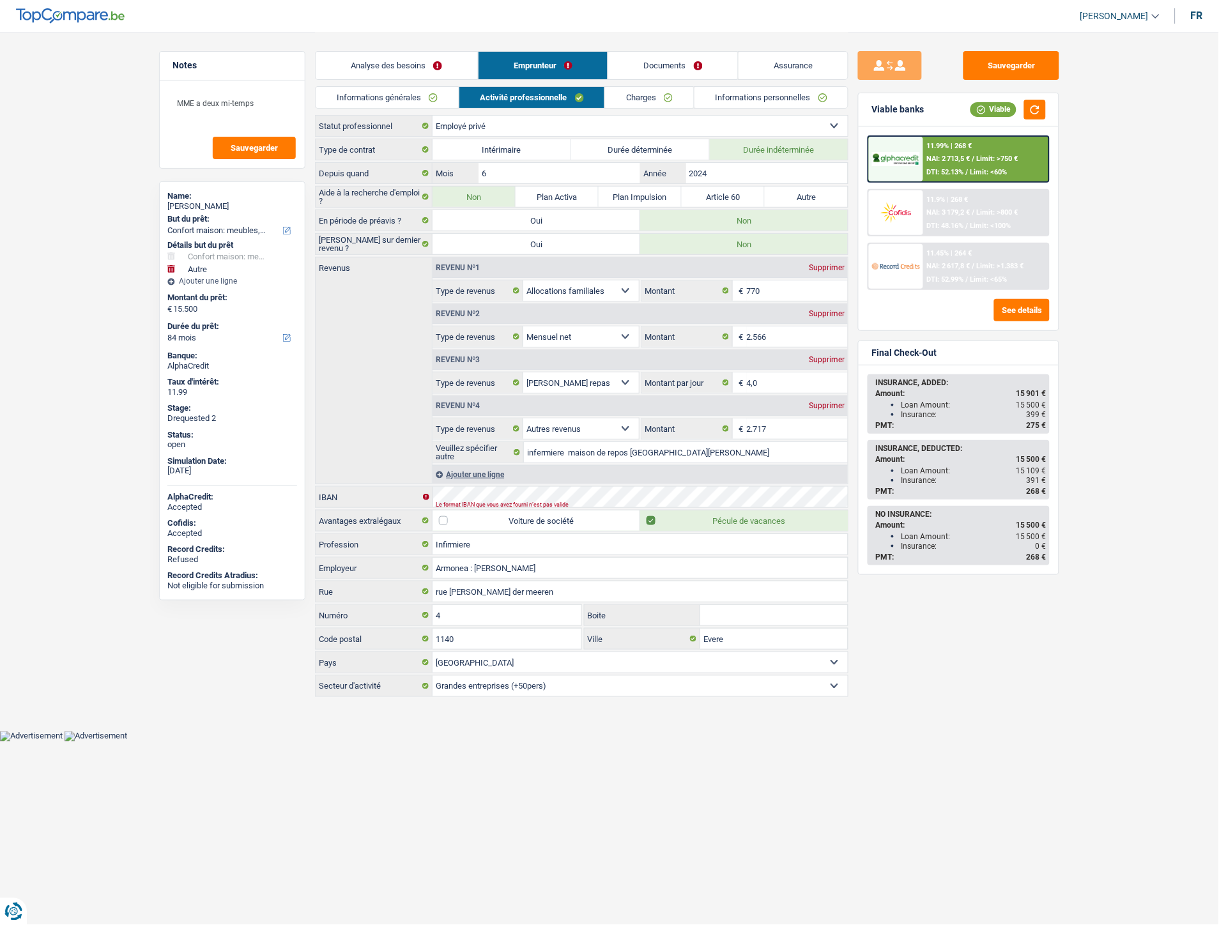
click at [629, 97] on link "Charges" at bounding box center [649, 97] width 89 height 21
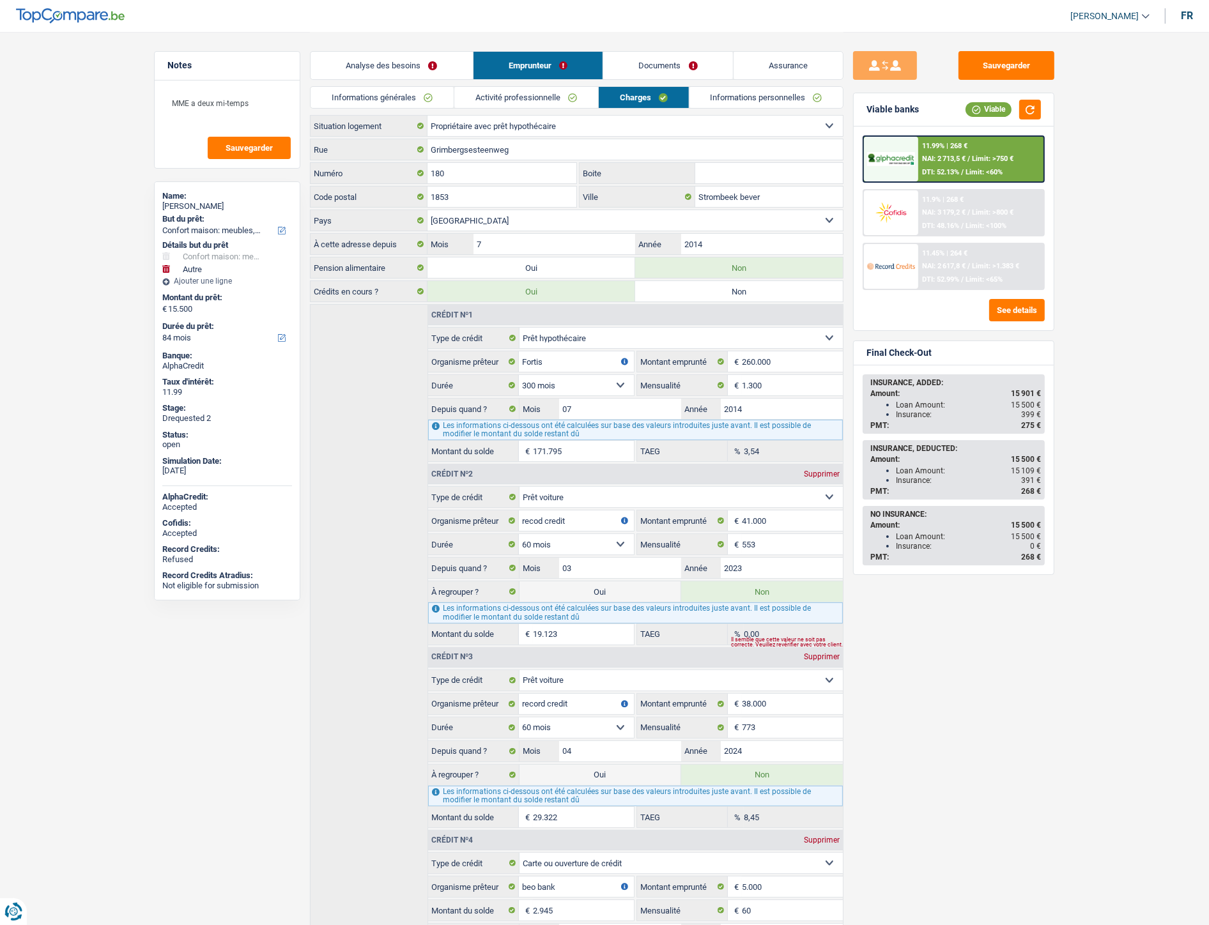
click at [745, 98] on link "Informations personnelles" at bounding box center [767, 97] width 154 height 21
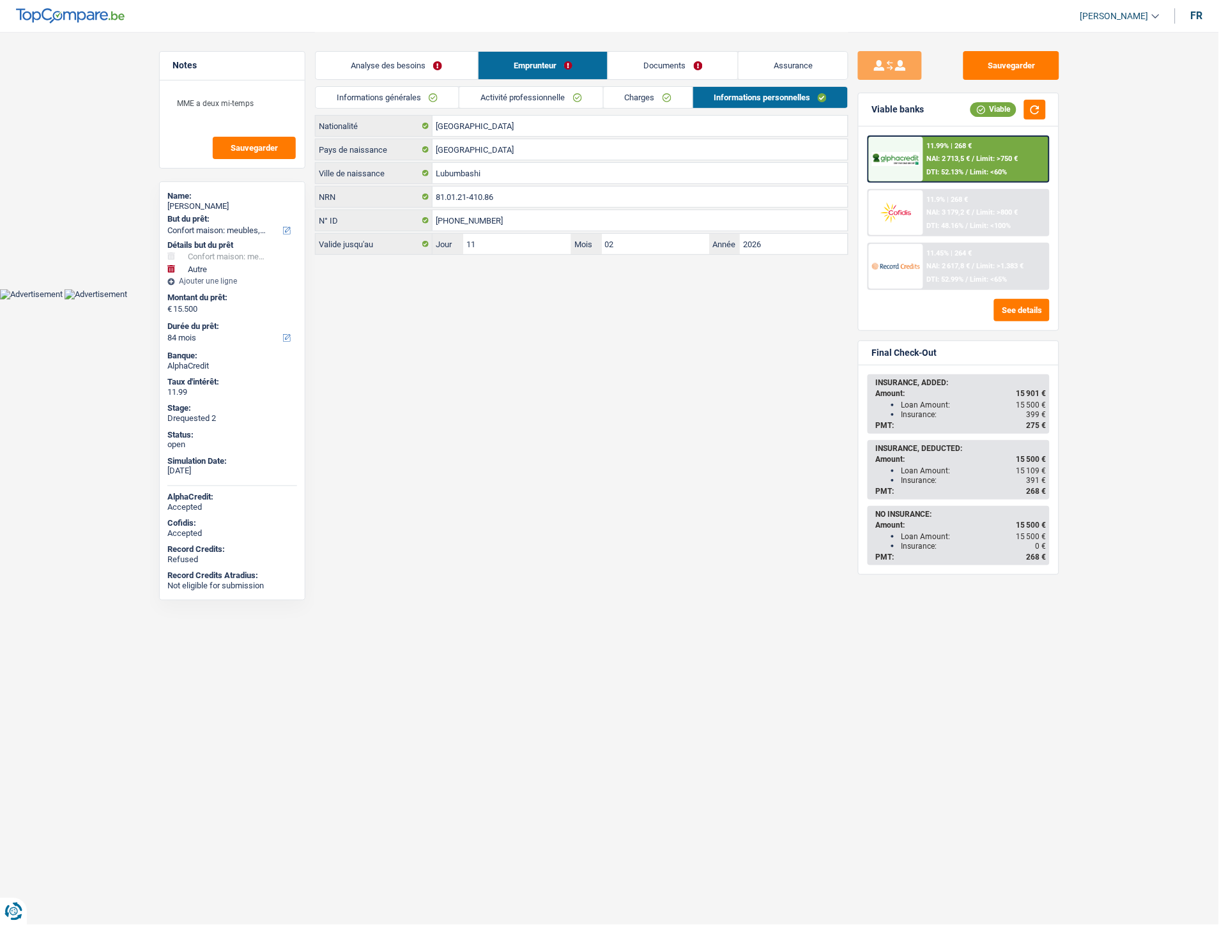
click at [672, 64] on link "Documents" at bounding box center [673, 65] width 130 height 27
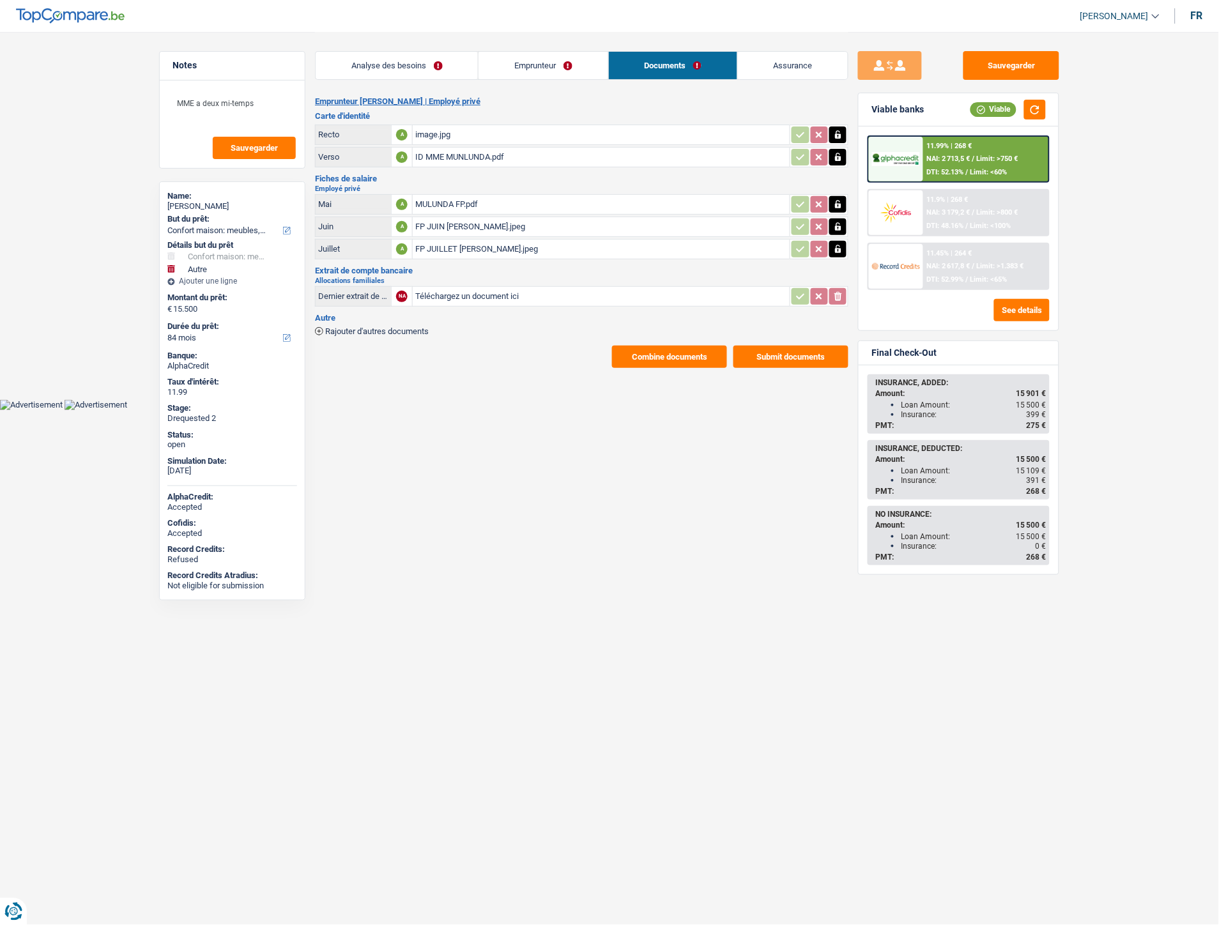
click at [451, 199] on div "MULUNDA FP.pdf" at bounding box center [601, 204] width 372 height 19
click at [454, 224] on div "FP JUIN [PERSON_NAME].jpeg" at bounding box center [601, 226] width 372 height 19
click at [392, 410] on html "Vous avez le contrôle de vos données Nous utilisons des cookies, tout comme nos…" at bounding box center [609, 205] width 1219 height 410
click at [782, 73] on link "Assurance" at bounding box center [793, 65] width 110 height 27
